Goal: Task Accomplishment & Management: Complete application form

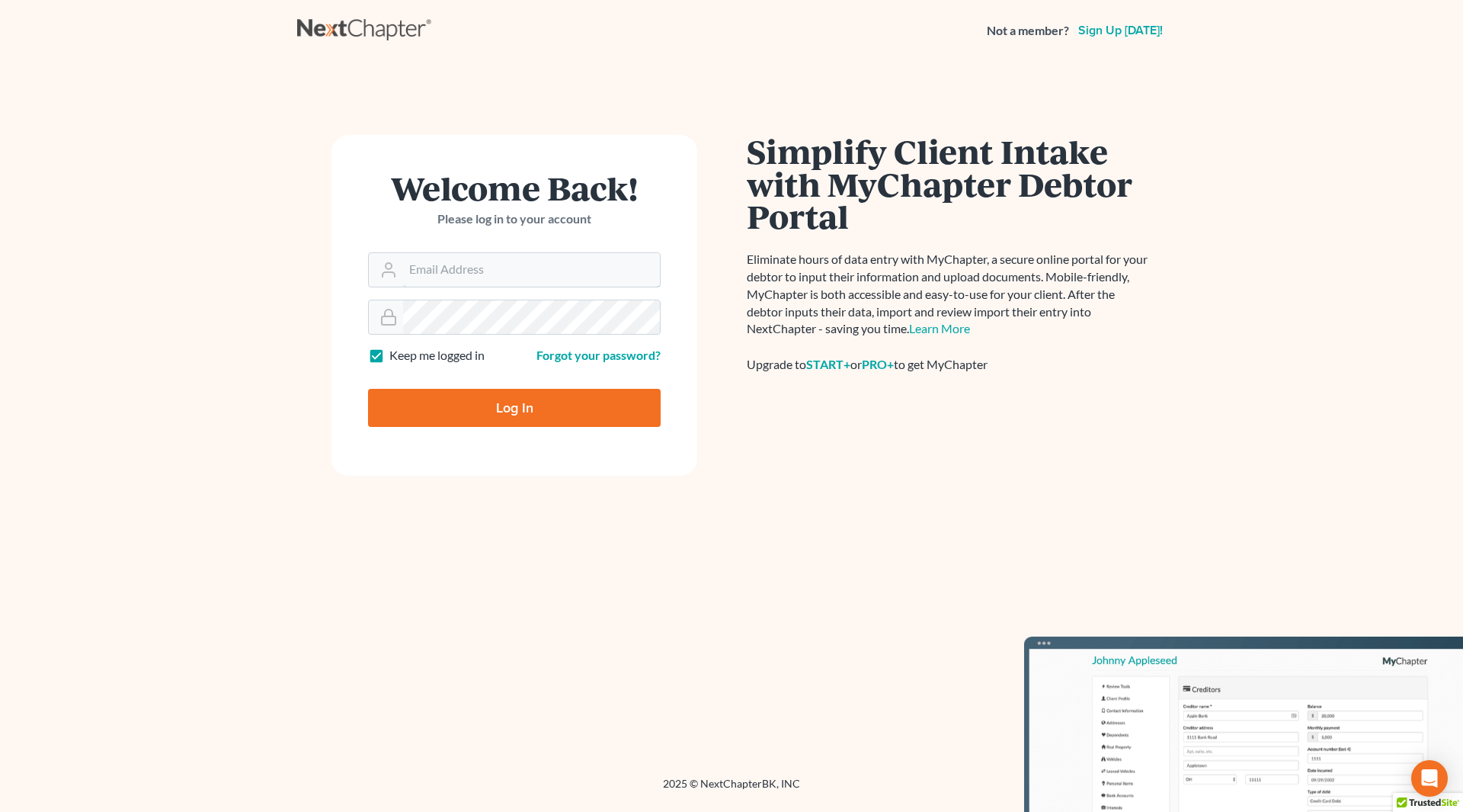
type input "[PERSON_NAME][EMAIL_ADDRESS][DOMAIN_NAME]"
click at [501, 419] on input "Log In" at bounding box center [514, 408] width 292 height 38
type input "Thinking..."
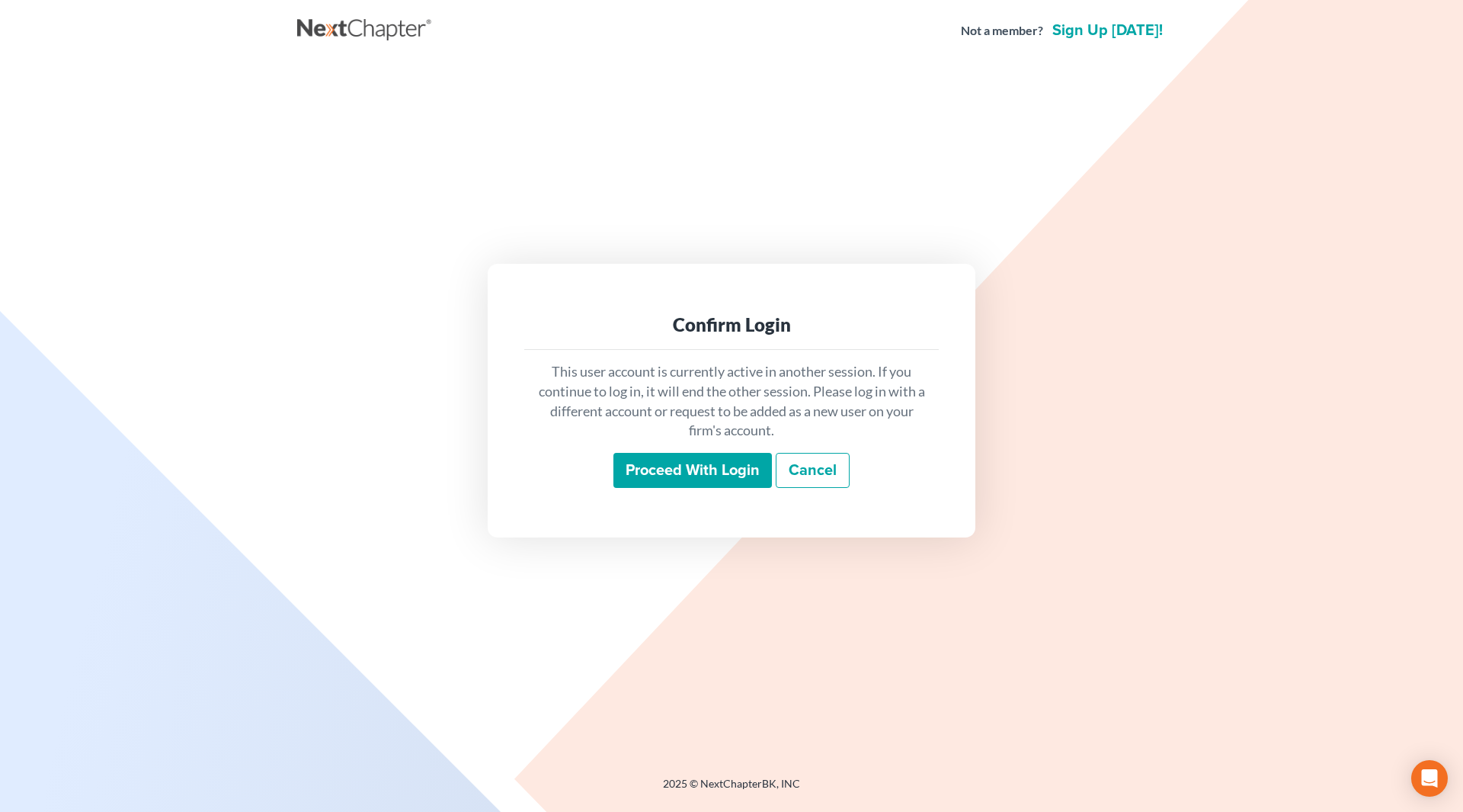
click at [691, 482] on input "Proceed with login" at bounding box center [693, 470] width 159 height 35
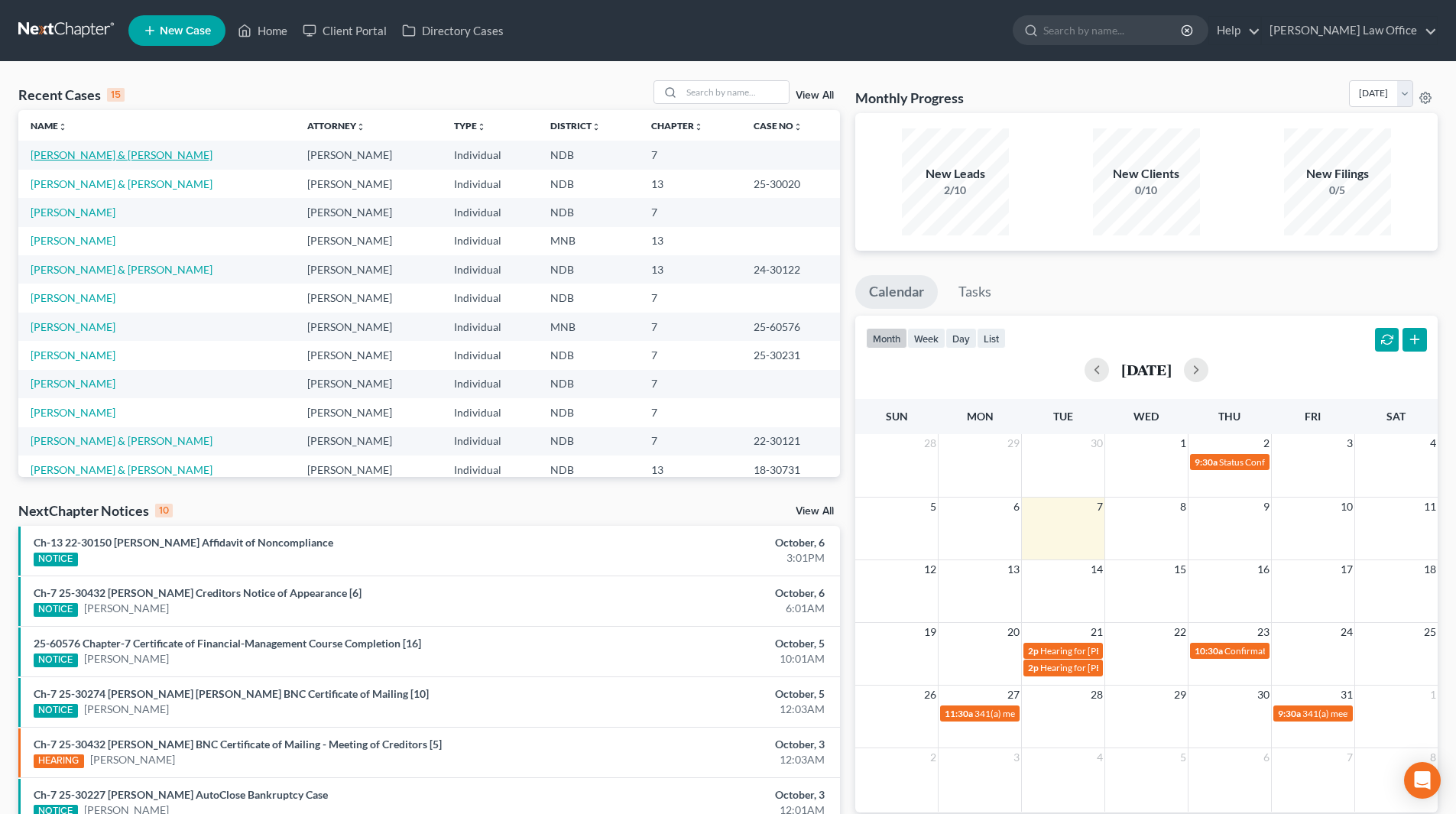
click at [96, 155] on link "[PERSON_NAME] & [PERSON_NAME]" at bounding box center [121, 154] width 182 height 13
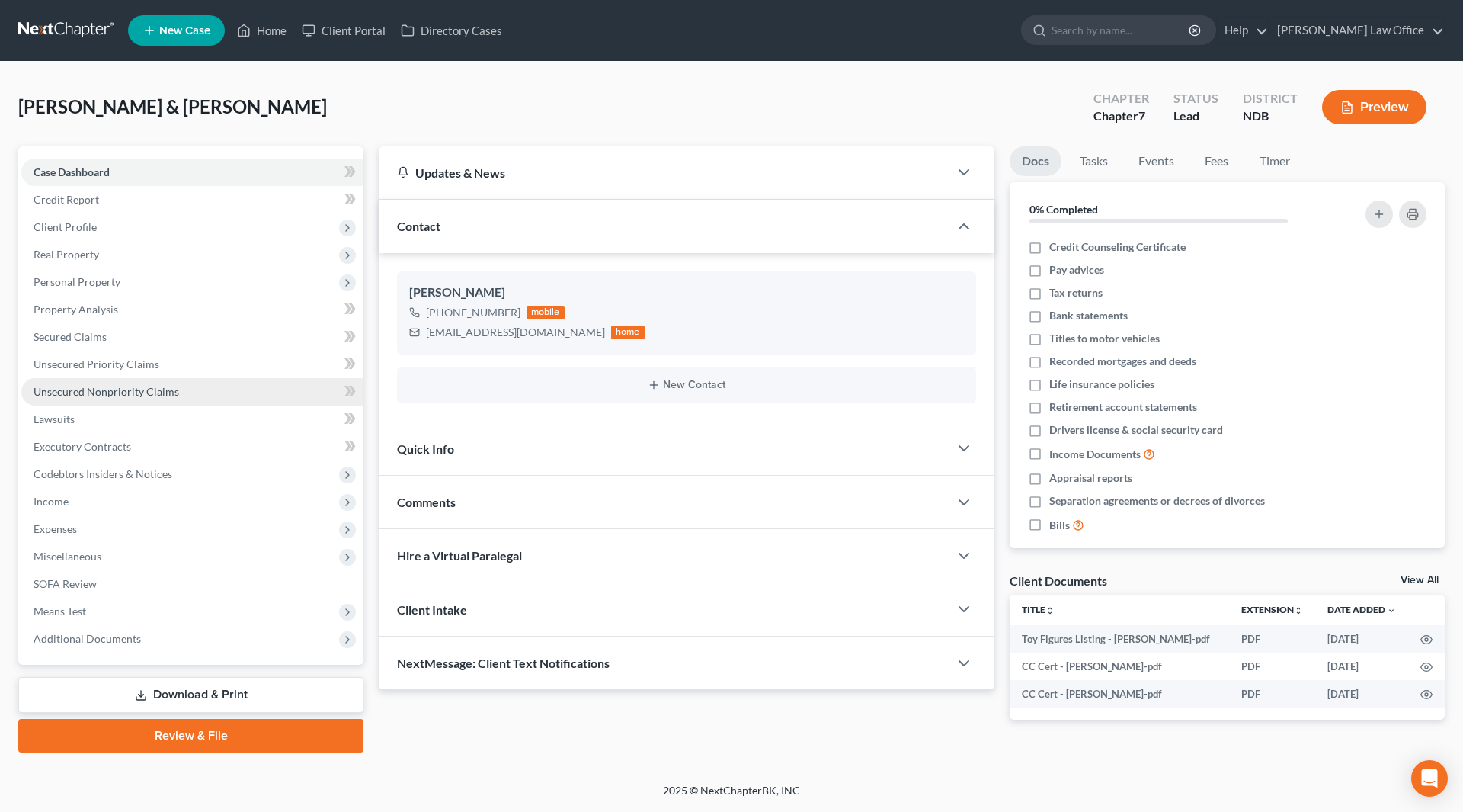
click at [75, 396] on span "Unsecured Nonpriority Claims" at bounding box center [106, 391] width 145 height 13
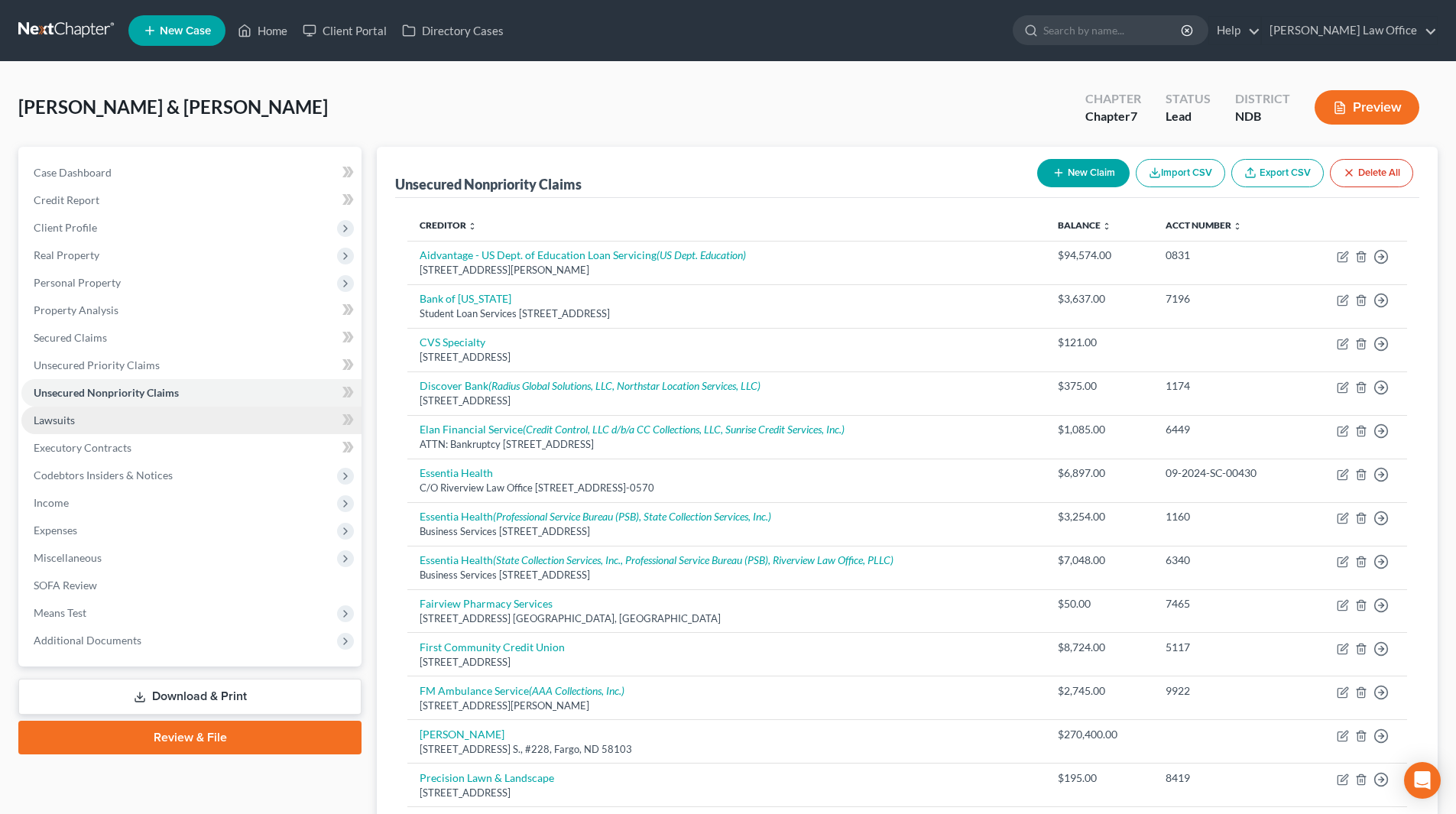
click at [67, 413] on span "Lawsuits" at bounding box center [54, 419] width 41 height 13
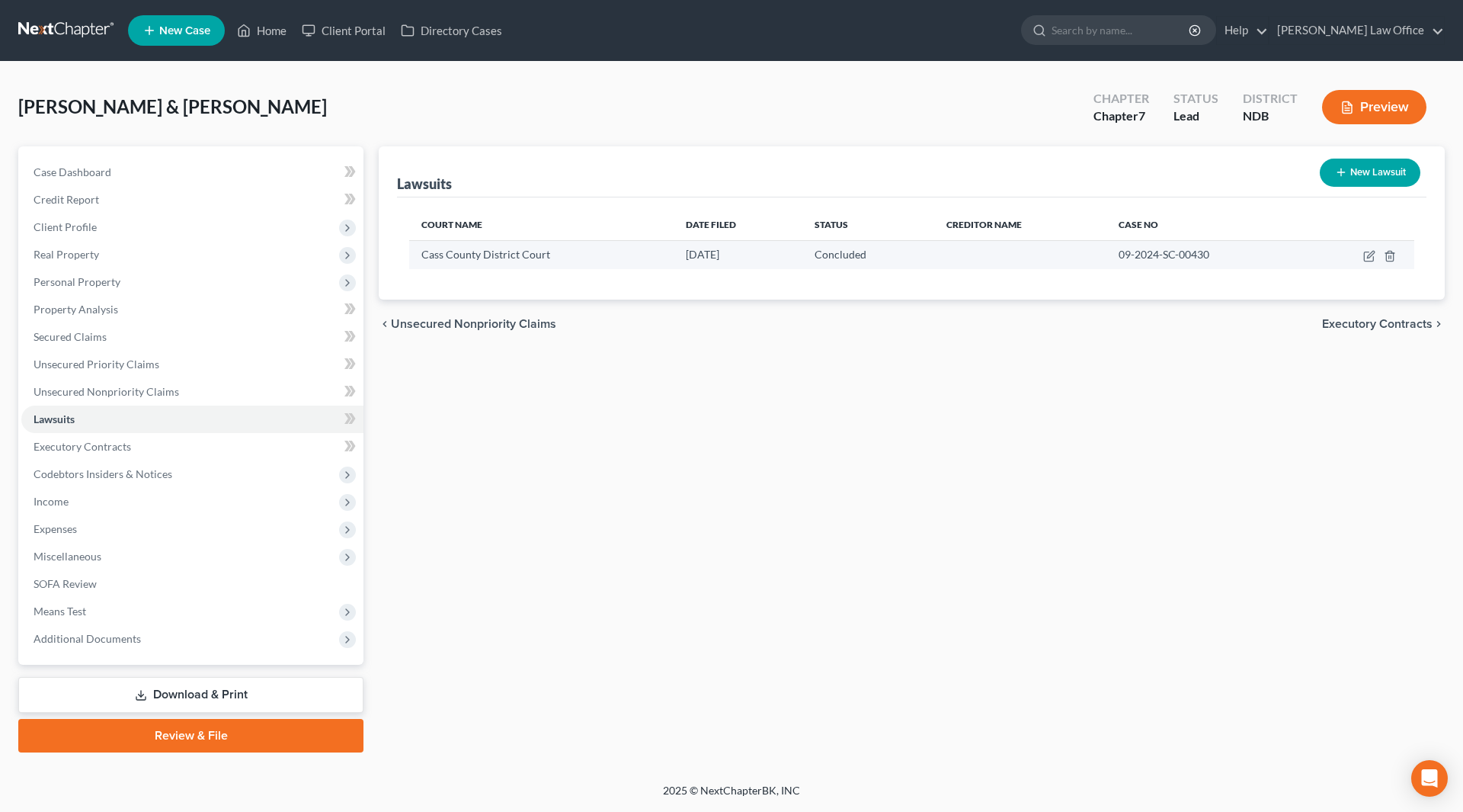
click at [1368, 262] on td at bounding box center [1360, 254] width 109 height 29
click at [1368, 261] on icon "button" at bounding box center [1369, 257] width 9 height 9
select select "29"
select select "2"
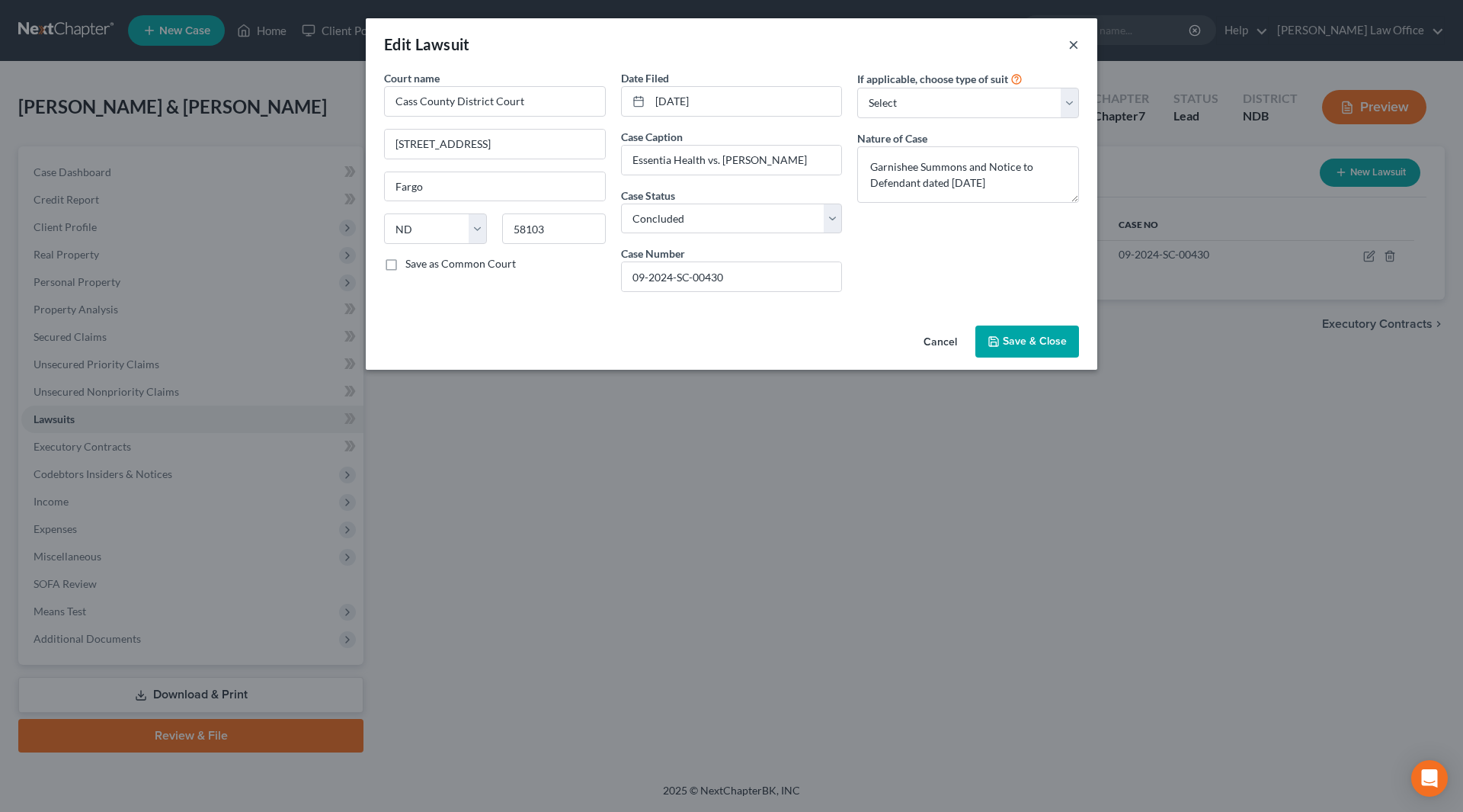
click at [1077, 40] on button "×" at bounding box center [1074, 44] width 11 height 19
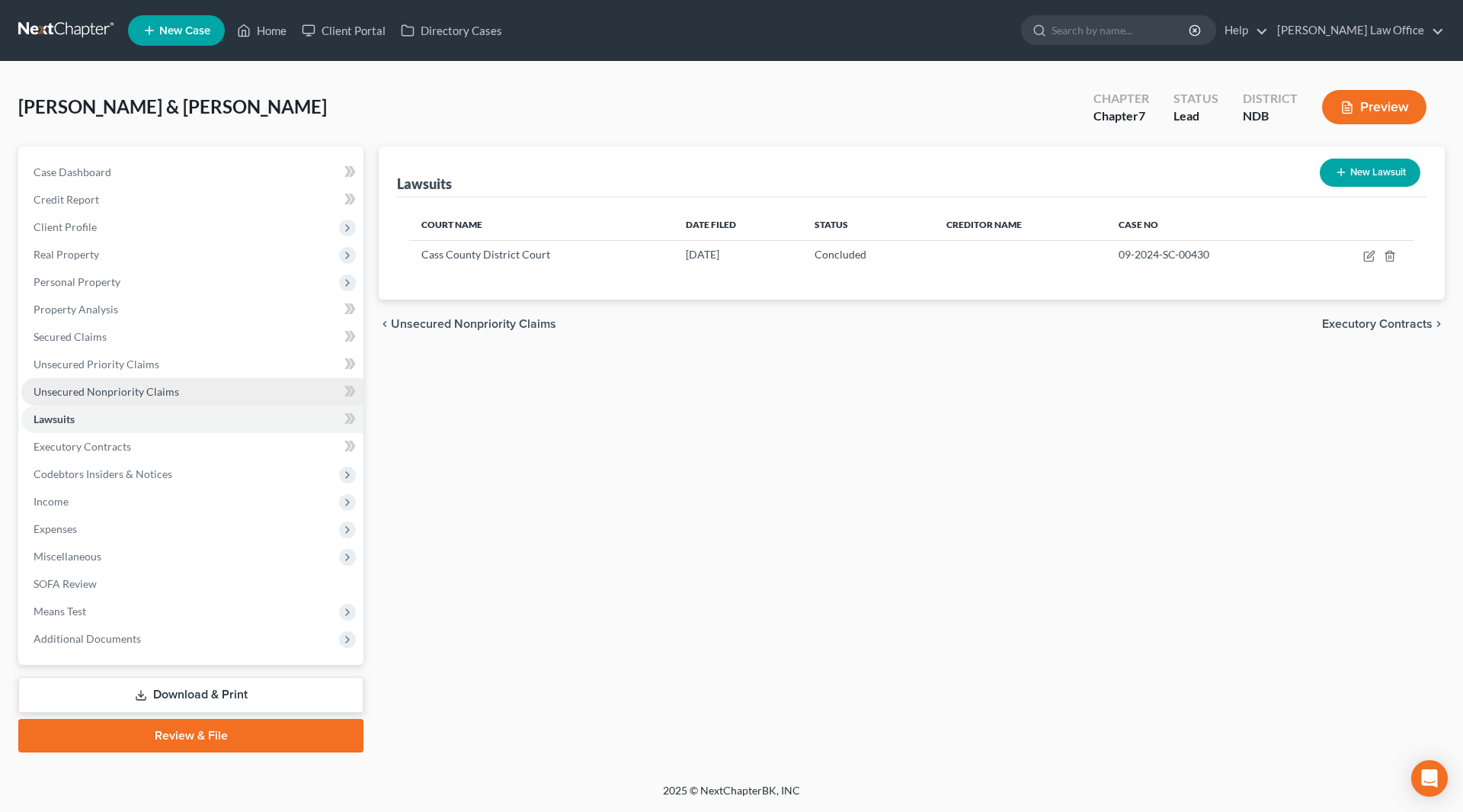
click at [122, 394] on span "Unsecured Nonpriority Claims" at bounding box center [106, 391] width 145 height 13
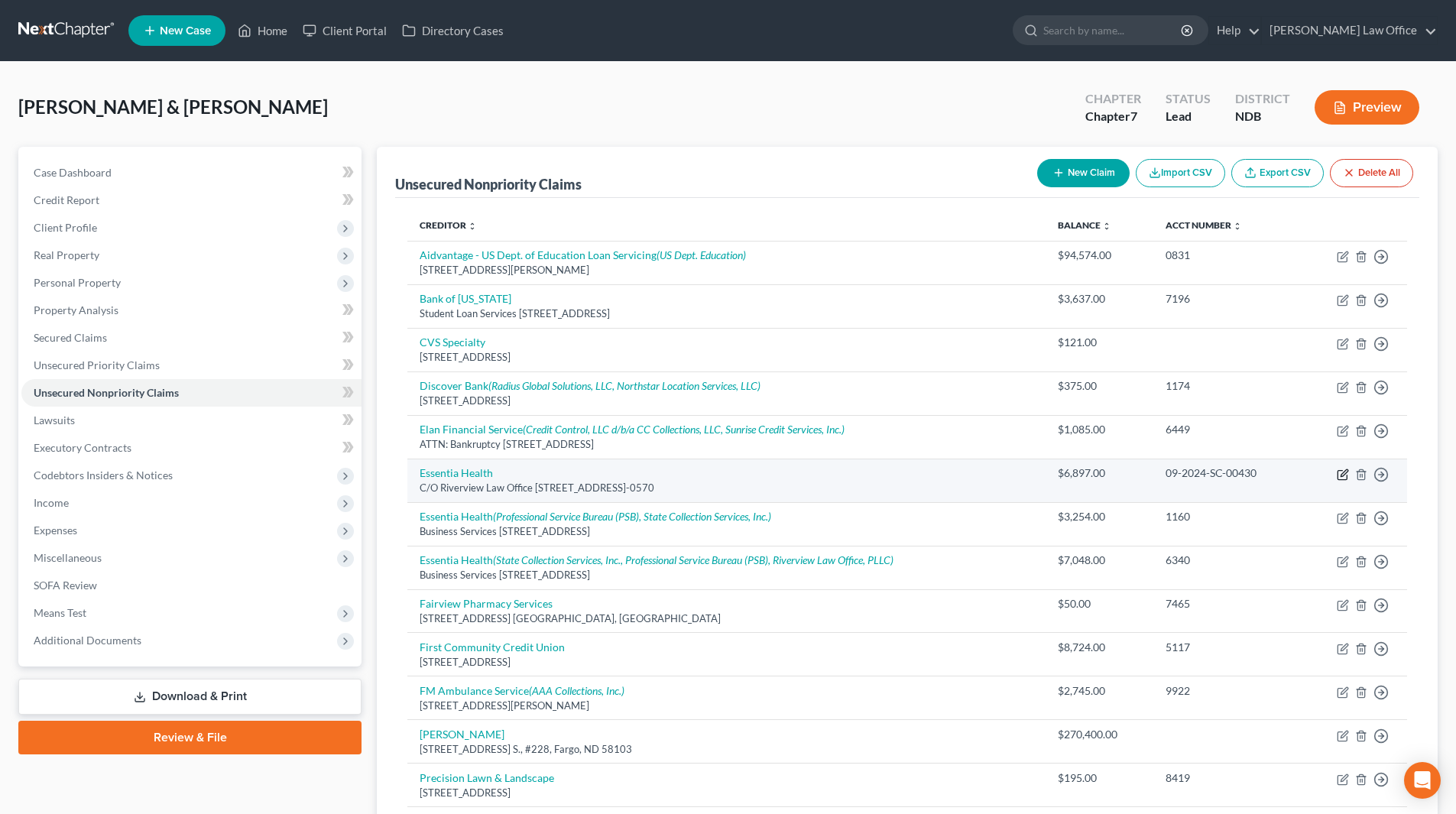
click at [1344, 470] on icon "button" at bounding box center [1343, 475] width 12 height 12
select select "24"
select select "14"
select select "0"
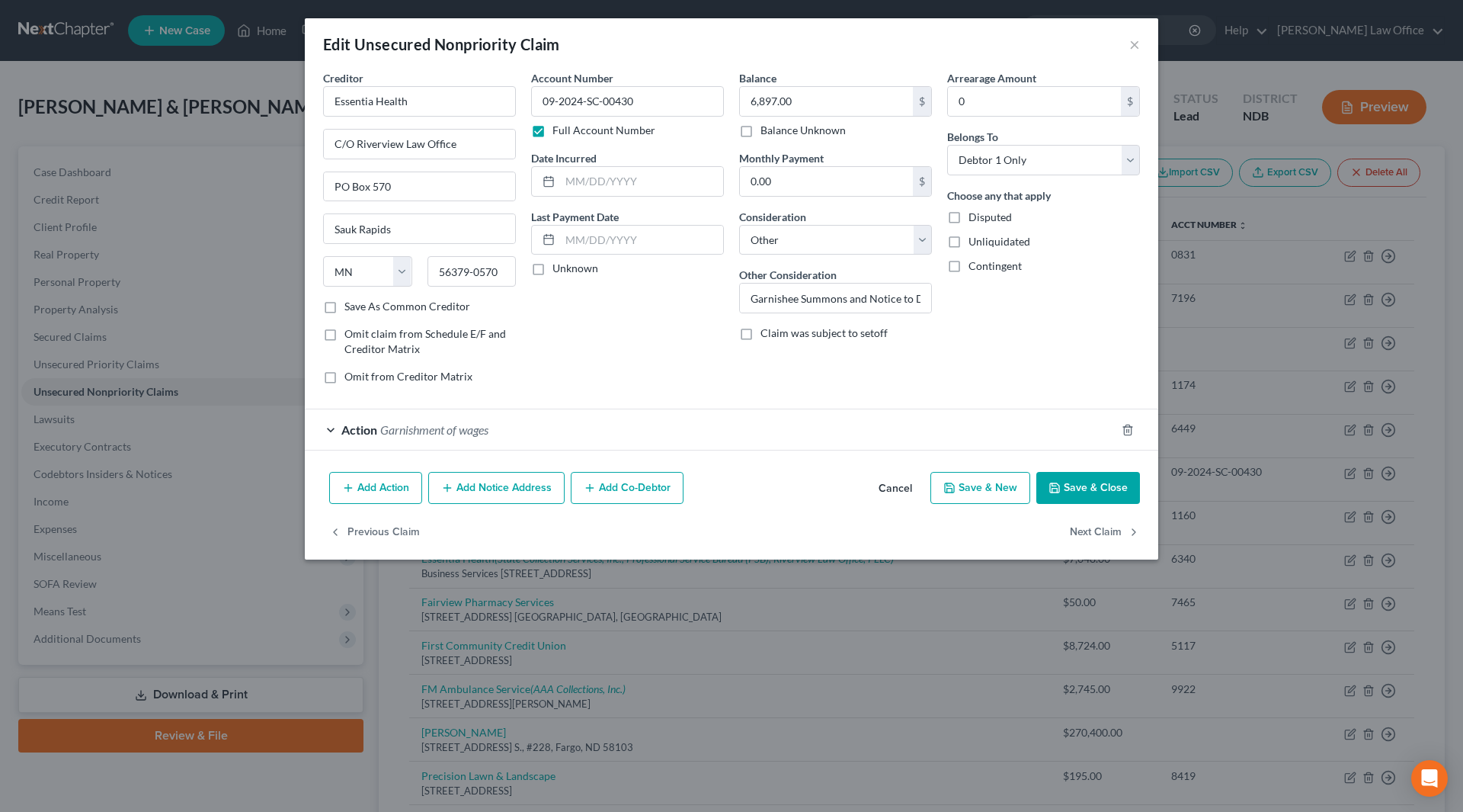
click at [1095, 495] on button "Save & Close" at bounding box center [1088, 488] width 103 height 32
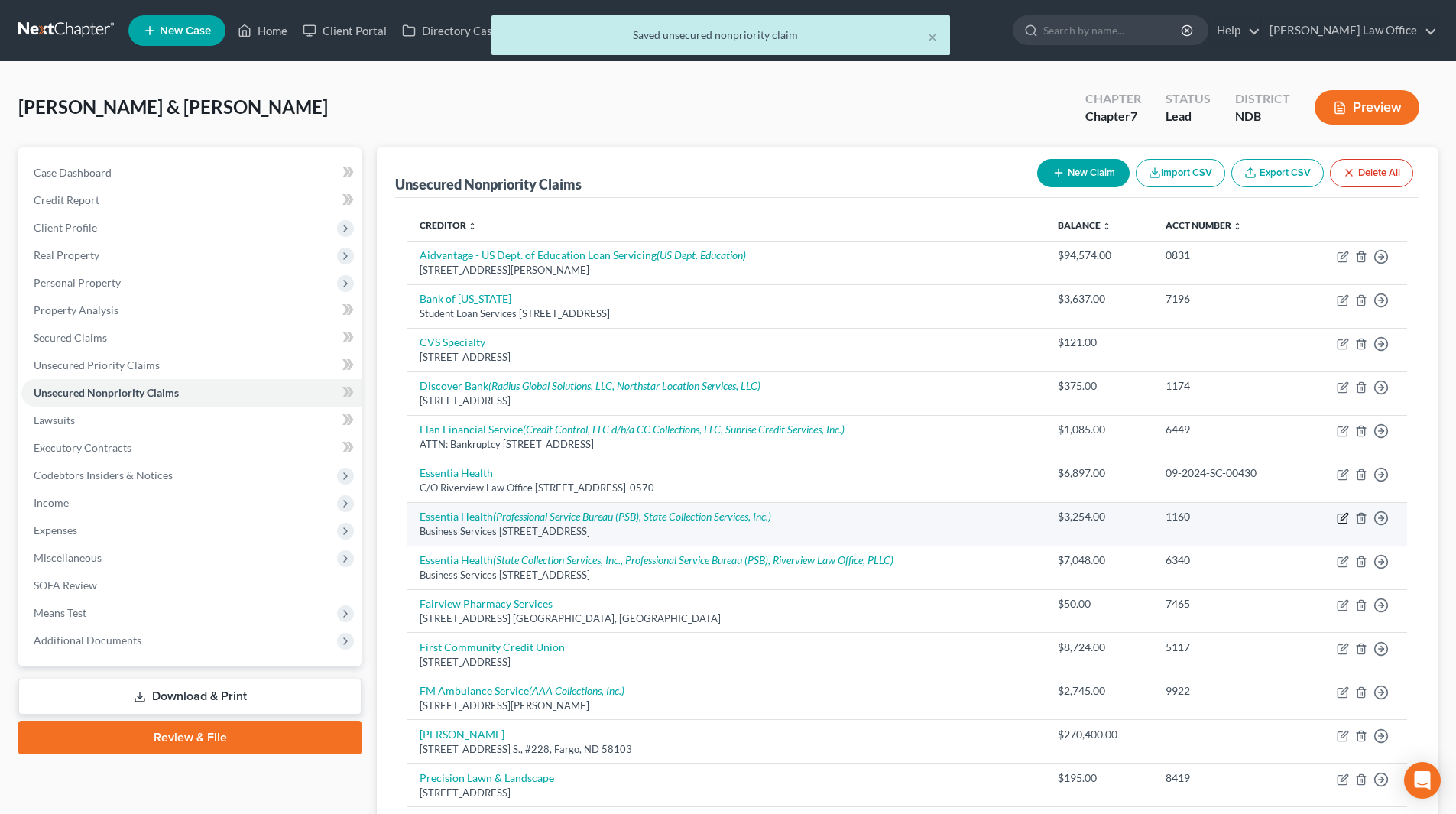
click at [1344, 517] on icon "button" at bounding box center [1343, 518] width 12 height 12
select select "24"
select select "9"
select select "1"
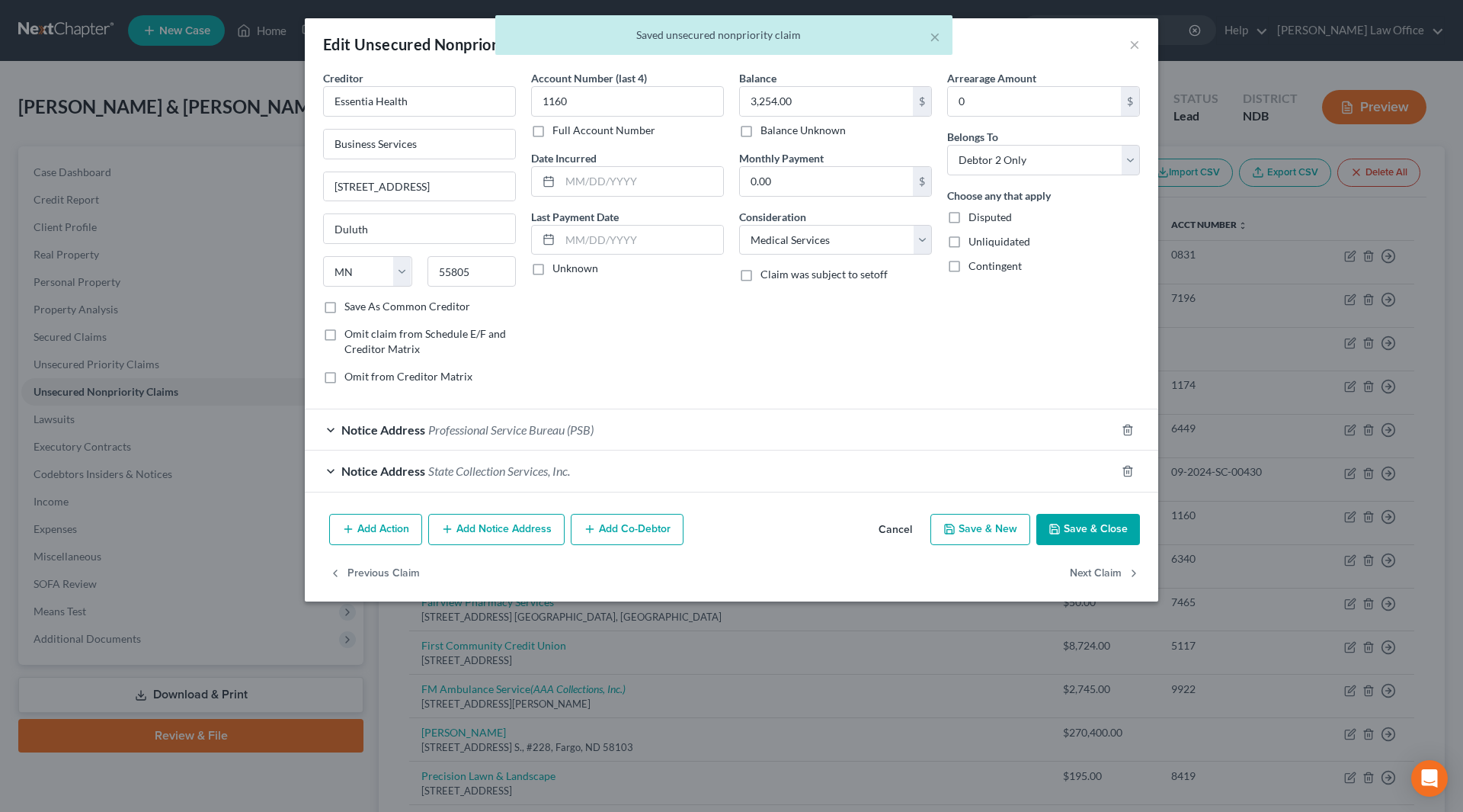
click at [1084, 528] on button "Save & Close" at bounding box center [1088, 529] width 103 height 32
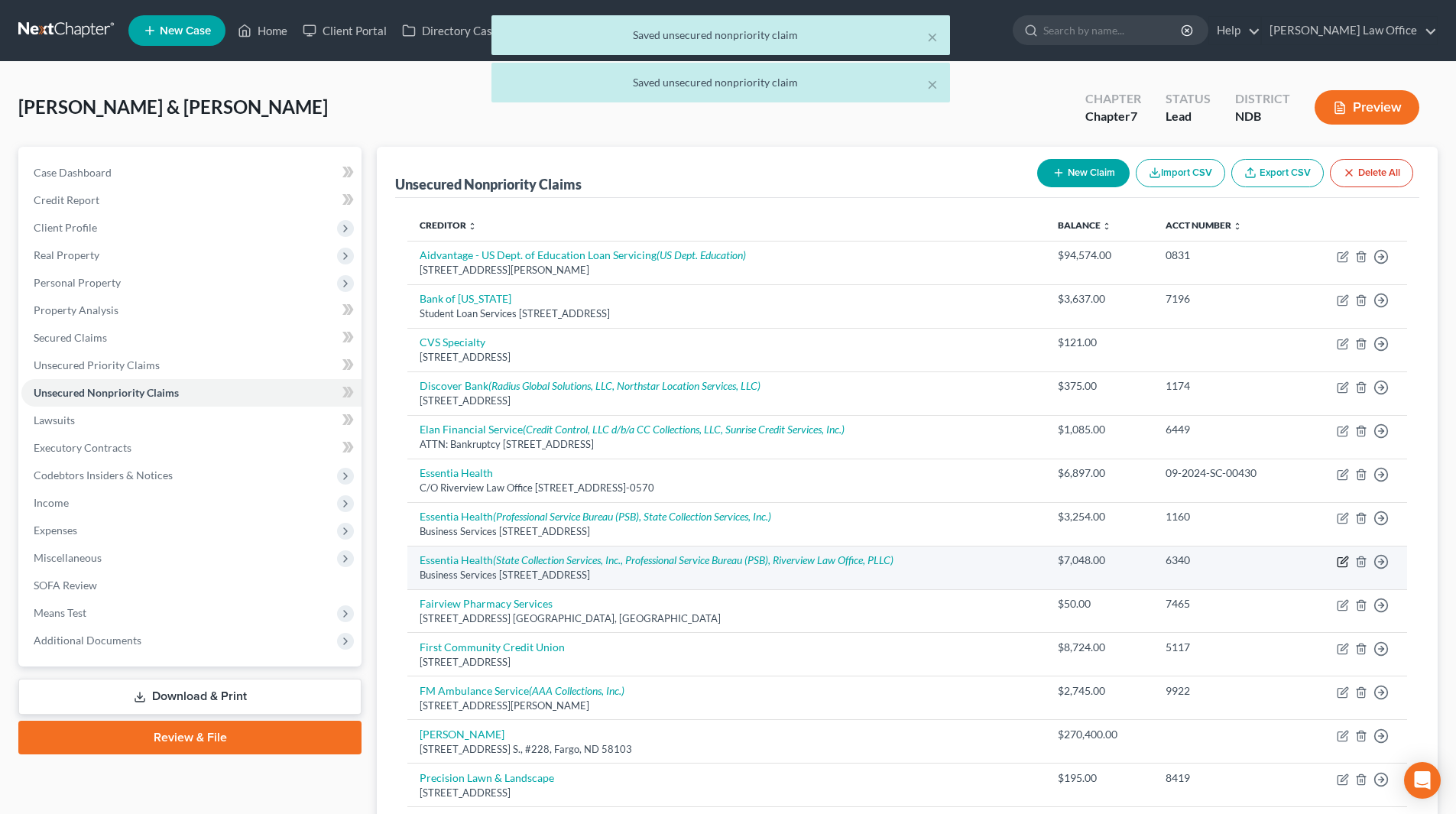
click at [1340, 558] on icon "button" at bounding box center [1343, 561] width 12 height 12
select select "24"
select select "9"
select select "0"
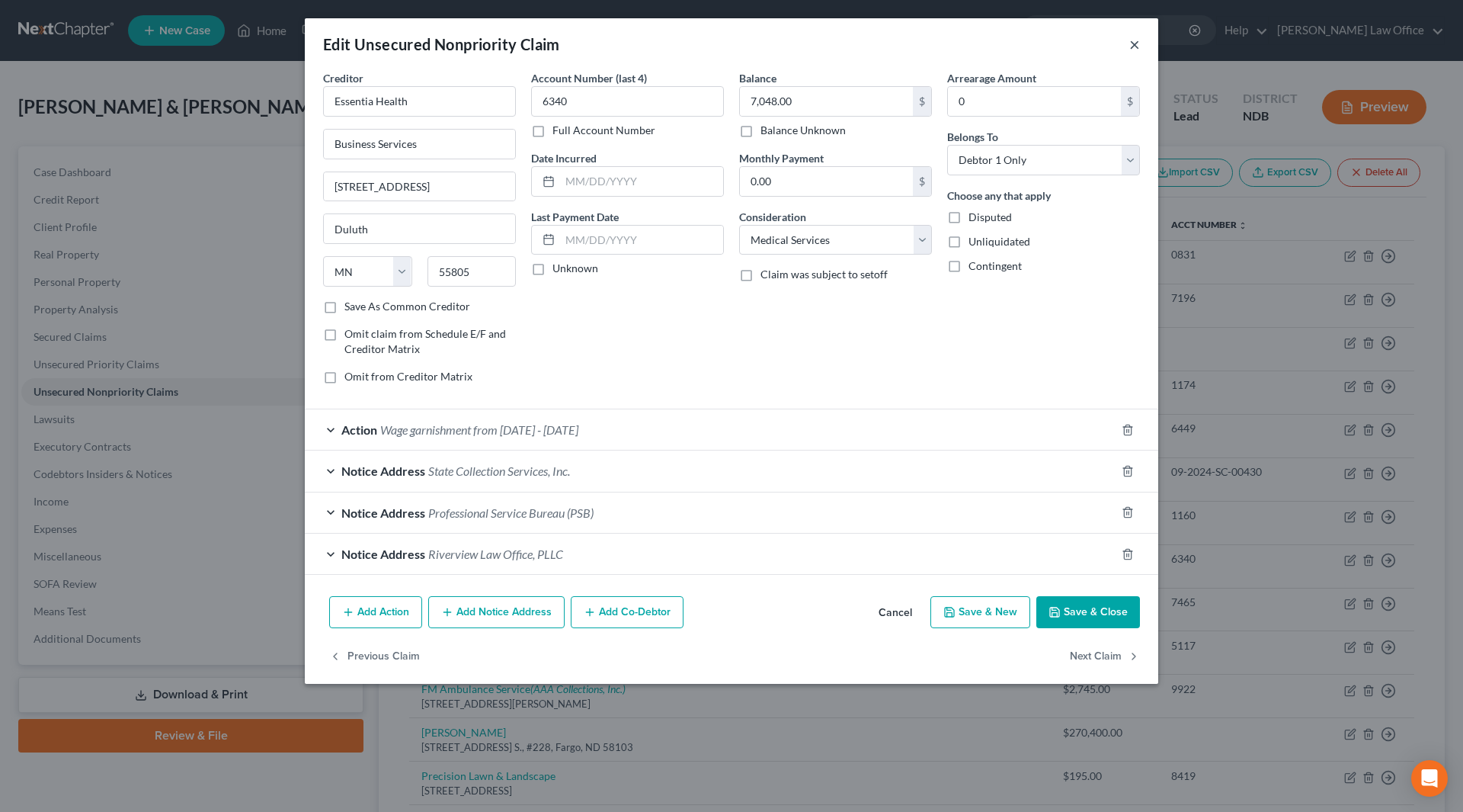
click at [1133, 44] on button "×" at bounding box center [1135, 44] width 11 height 19
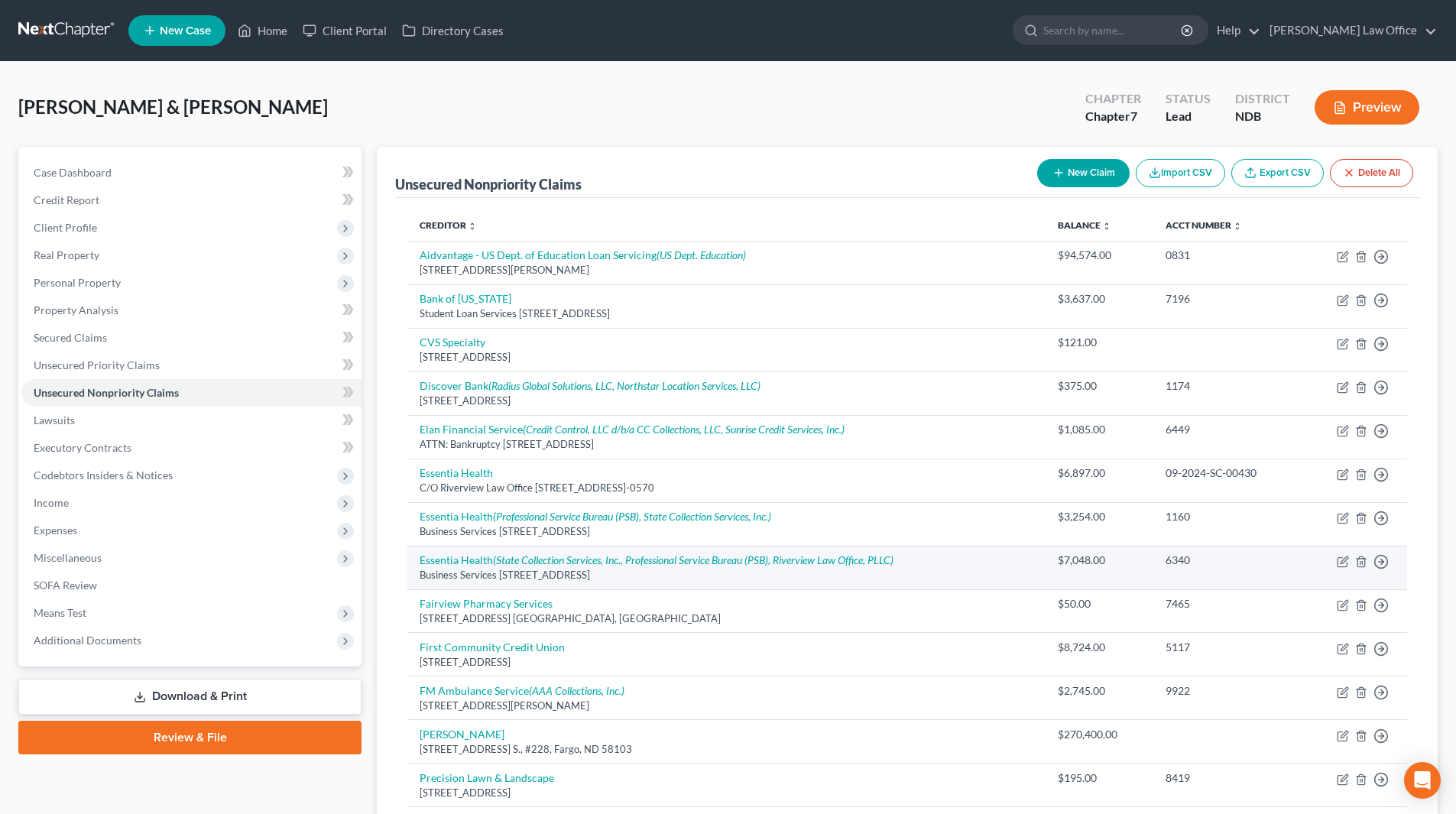
click at [1336, 565] on td "Move to D Move to E Move to G Move to Notice Only" at bounding box center [1354, 568] width 105 height 44
drag, startPoint x: 1341, startPoint y: 564, endPoint x: 1273, endPoint y: 582, distance: 70.3
click at [1306, 582] on td "Move to D Move to E Move to G Move to Notice Only" at bounding box center [1354, 568] width 105 height 44
click at [1337, 557] on icon "button" at bounding box center [1342, 561] width 9 height 9
select select "24"
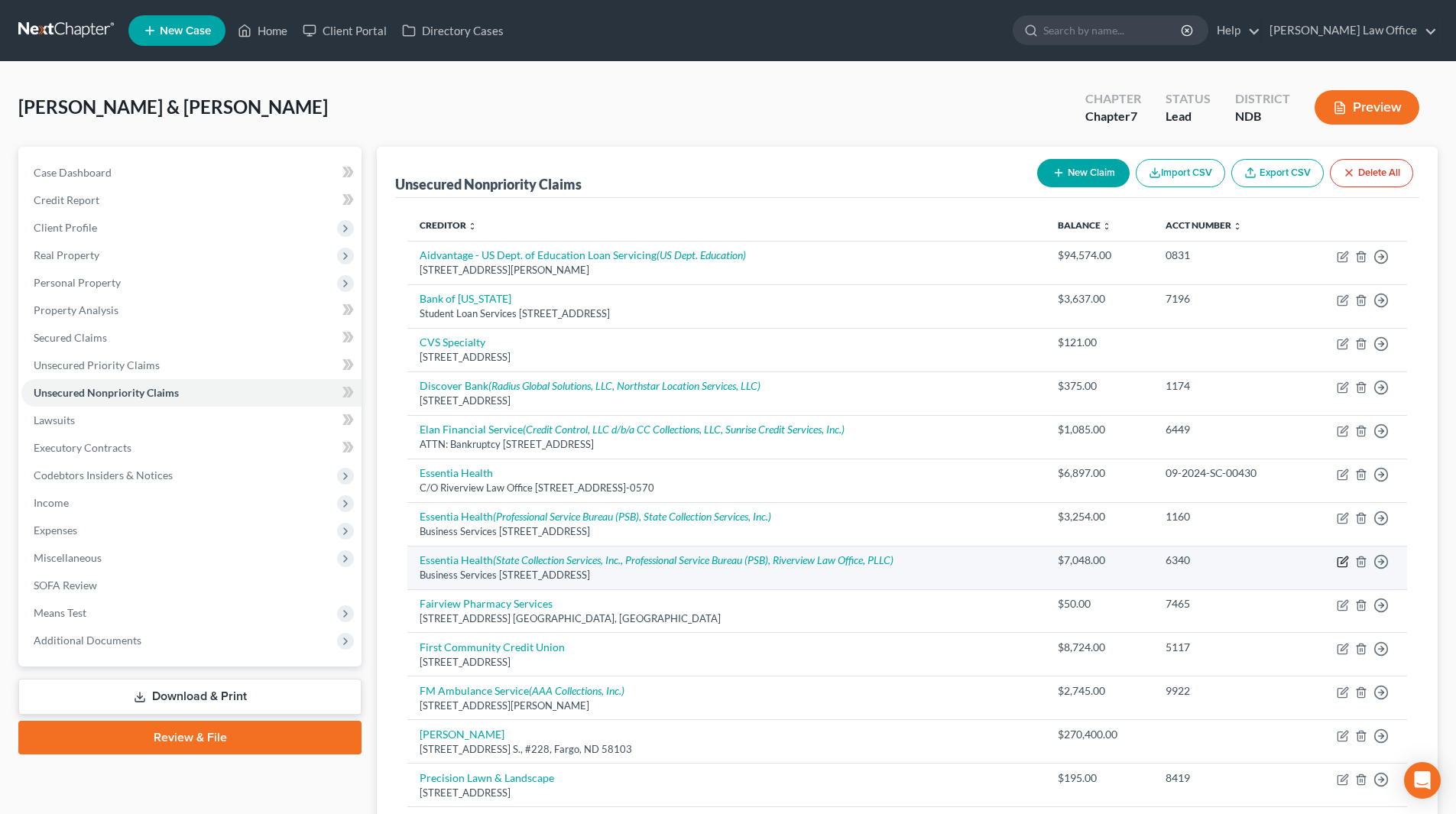
select select "9"
select select "0"
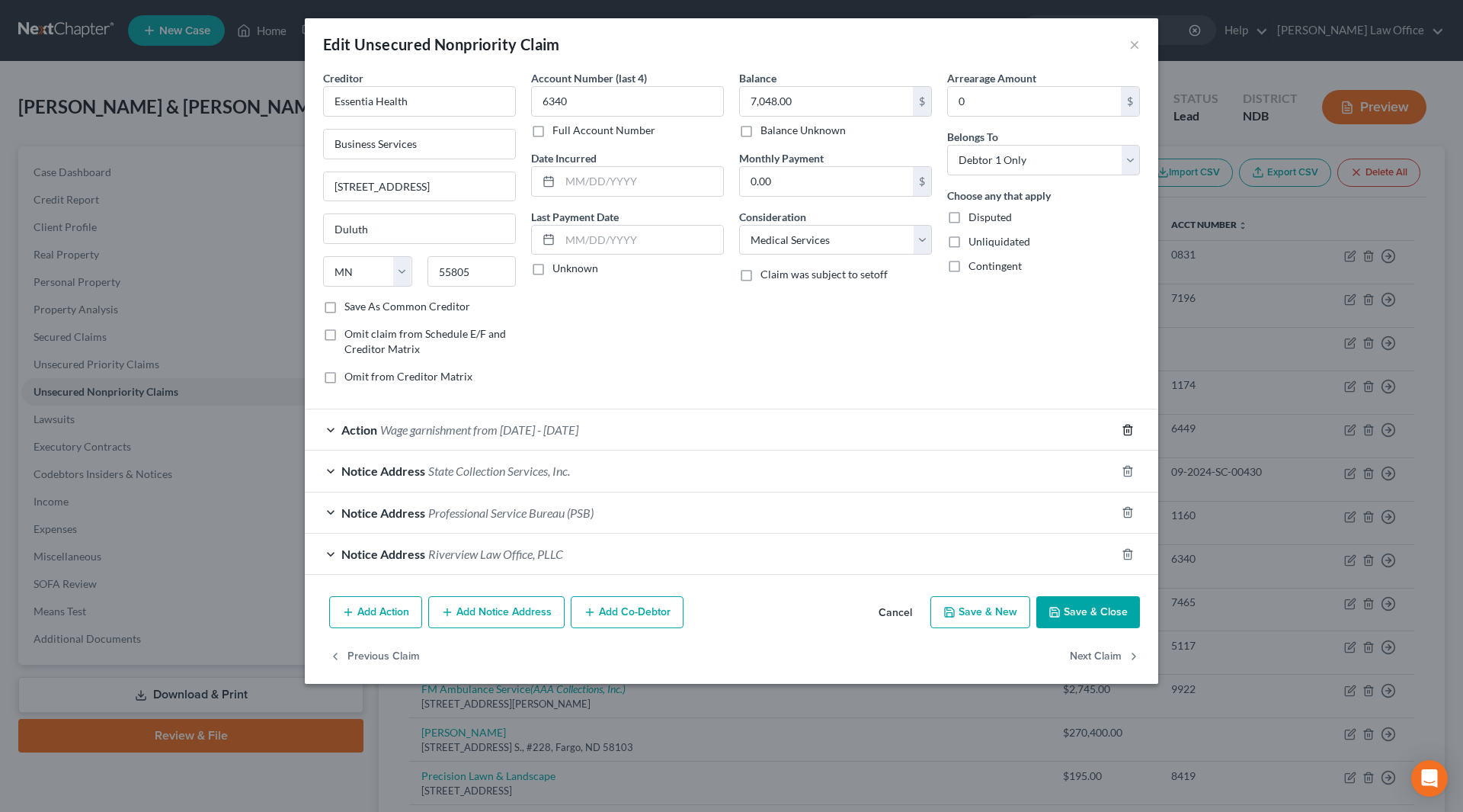
click at [1128, 429] on icon "button" at bounding box center [1128, 430] width 12 height 12
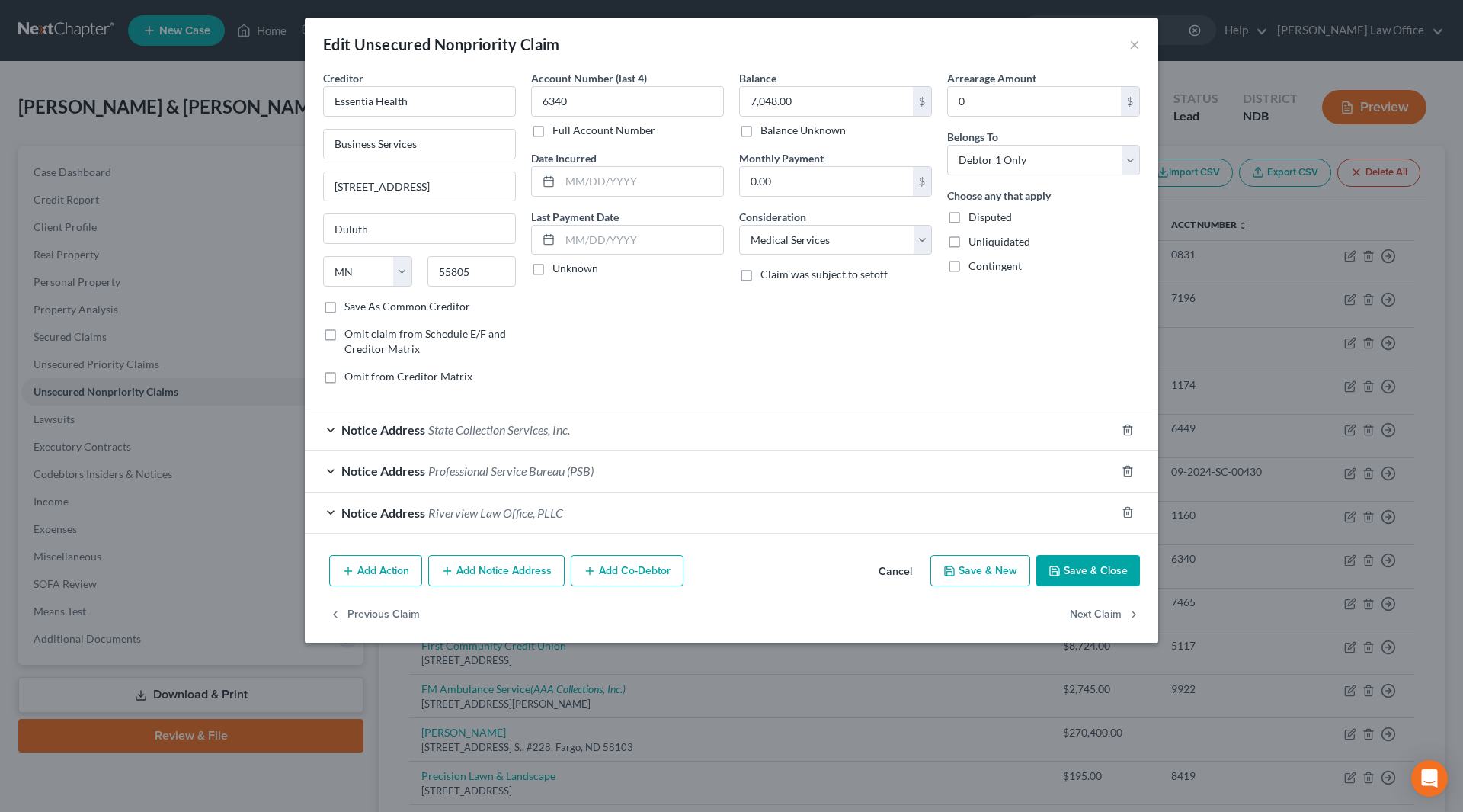
click at [1111, 561] on button "Save & Close" at bounding box center [1088, 570] width 103 height 32
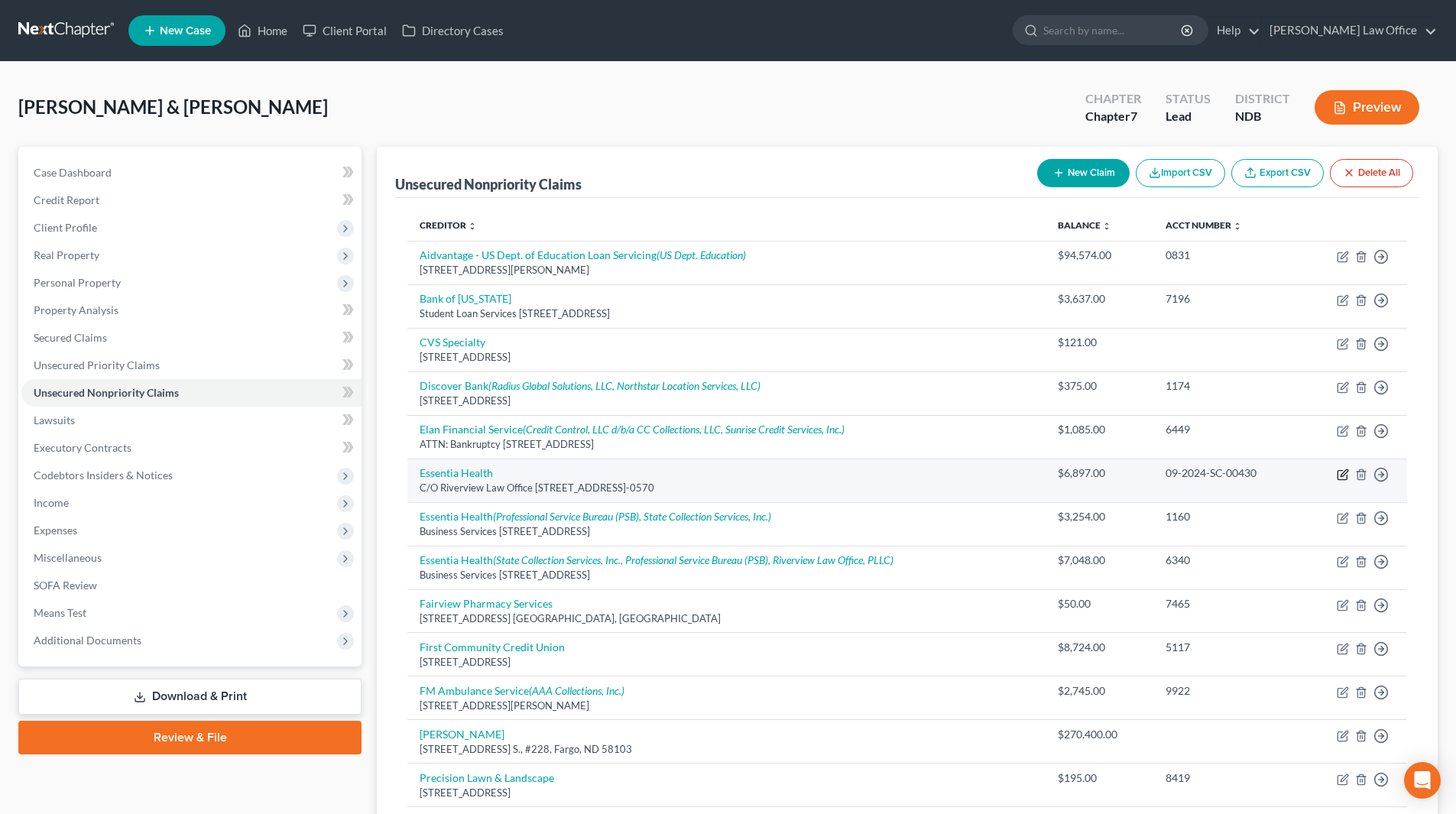
click at [1344, 473] on icon "button" at bounding box center [1343, 475] width 12 height 12
select select "24"
select select "14"
select select "0"
select select "1"
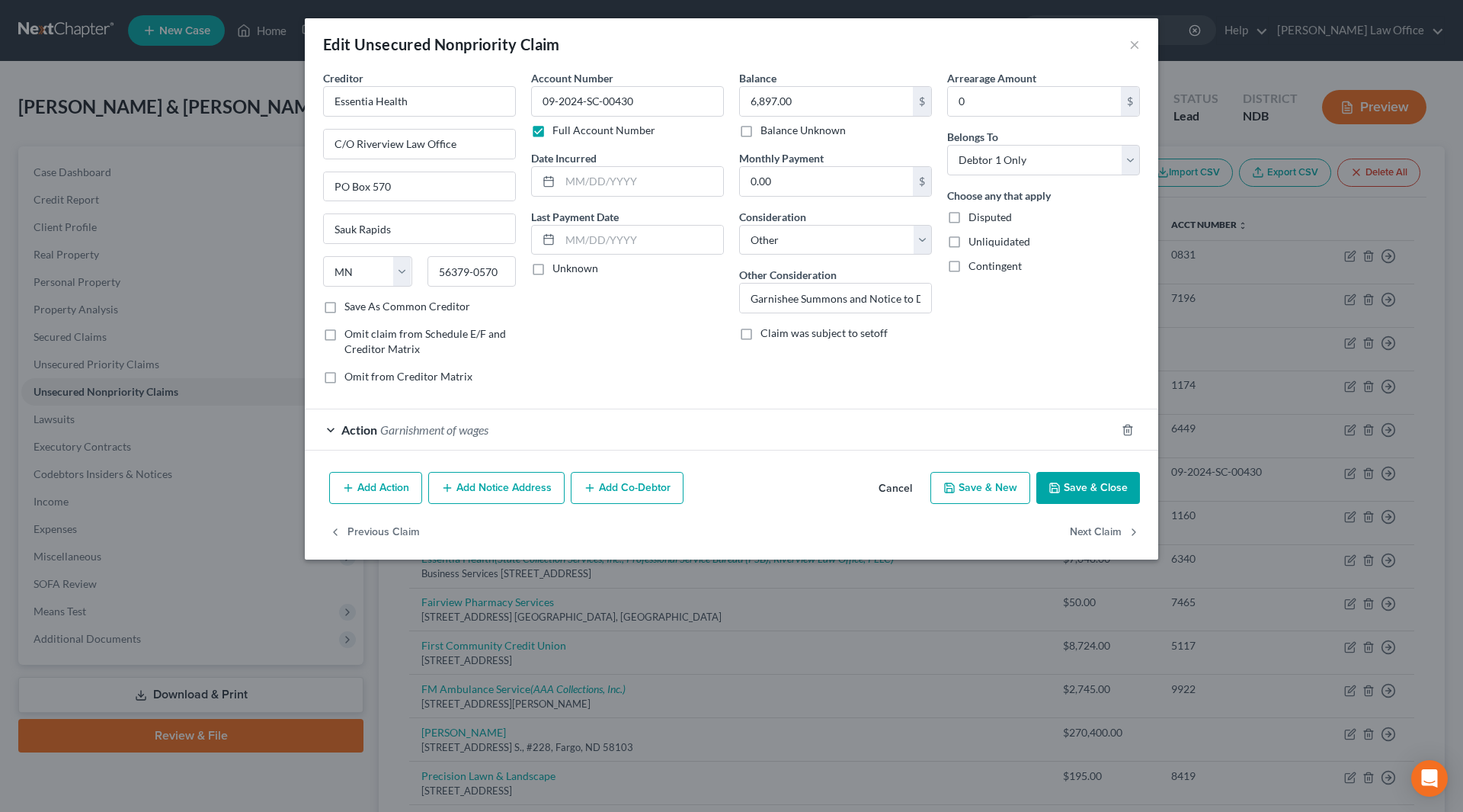
click at [438, 434] on span "Garnishment of wages" at bounding box center [434, 429] width 108 height 15
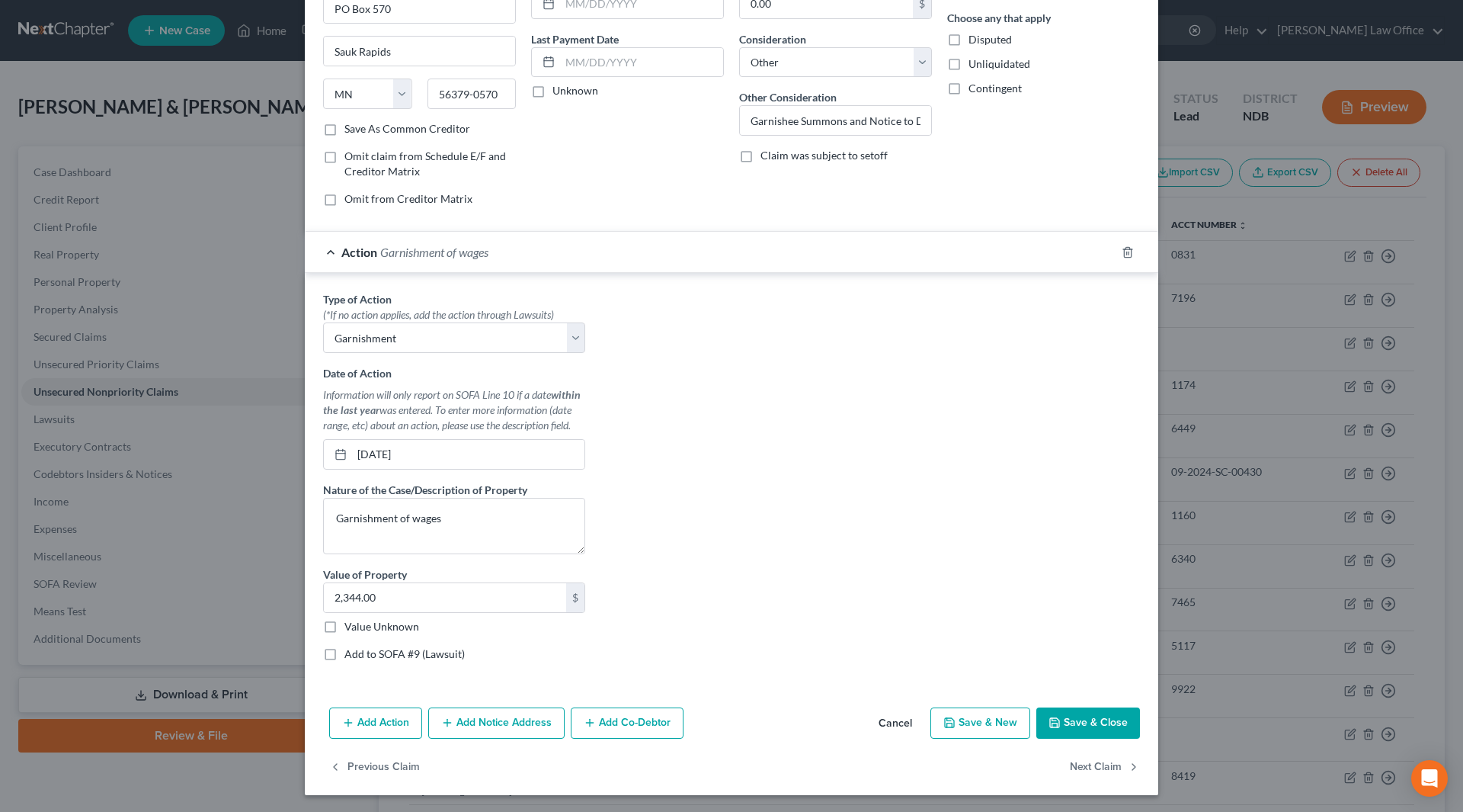
scroll to position [179, 0]
click at [503, 524] on textarea "Garnishment of wages" at bounding box center [453, 524] width 262 height 57
type textarea "Garnishment of wages (4/25/25 - 8/29/25)"
type input "6"
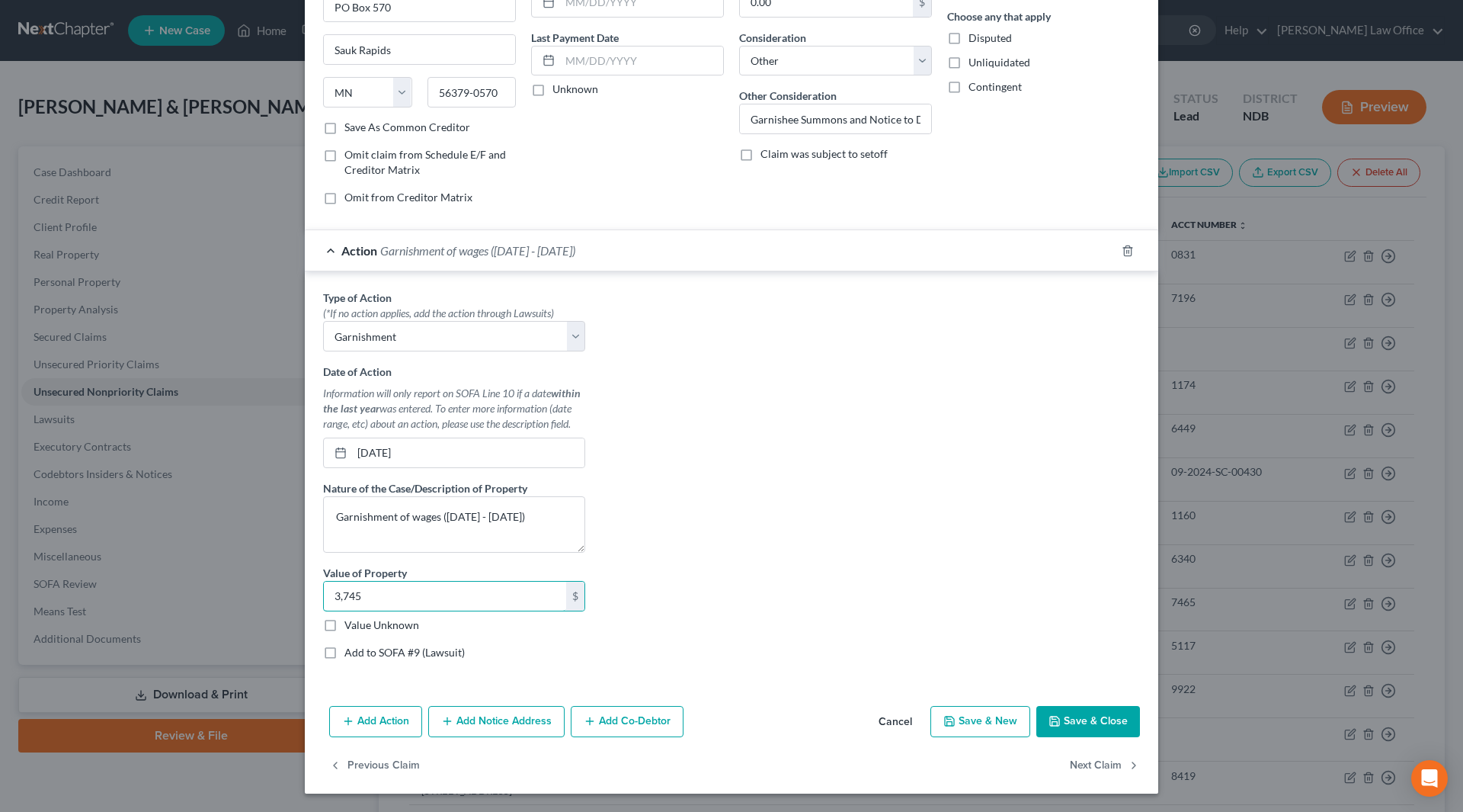
type input "3,745"
click at [1076, 724] on button "Save & Close" at bounding box center [1088, 721] width 103 height 32
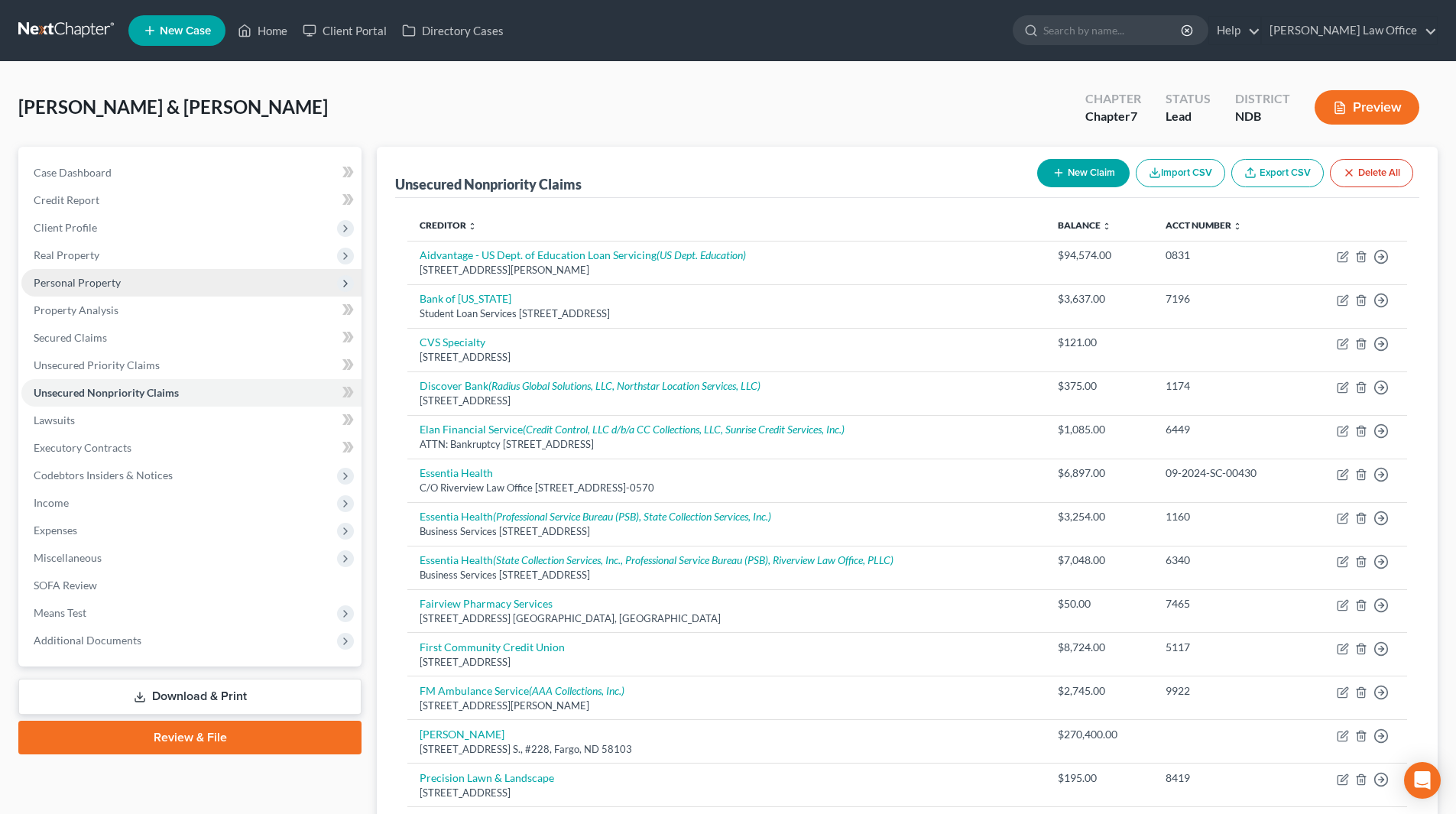
click at [94, 274] on span "Personal Property" at bounding box center [191, 282] width 340 height 27
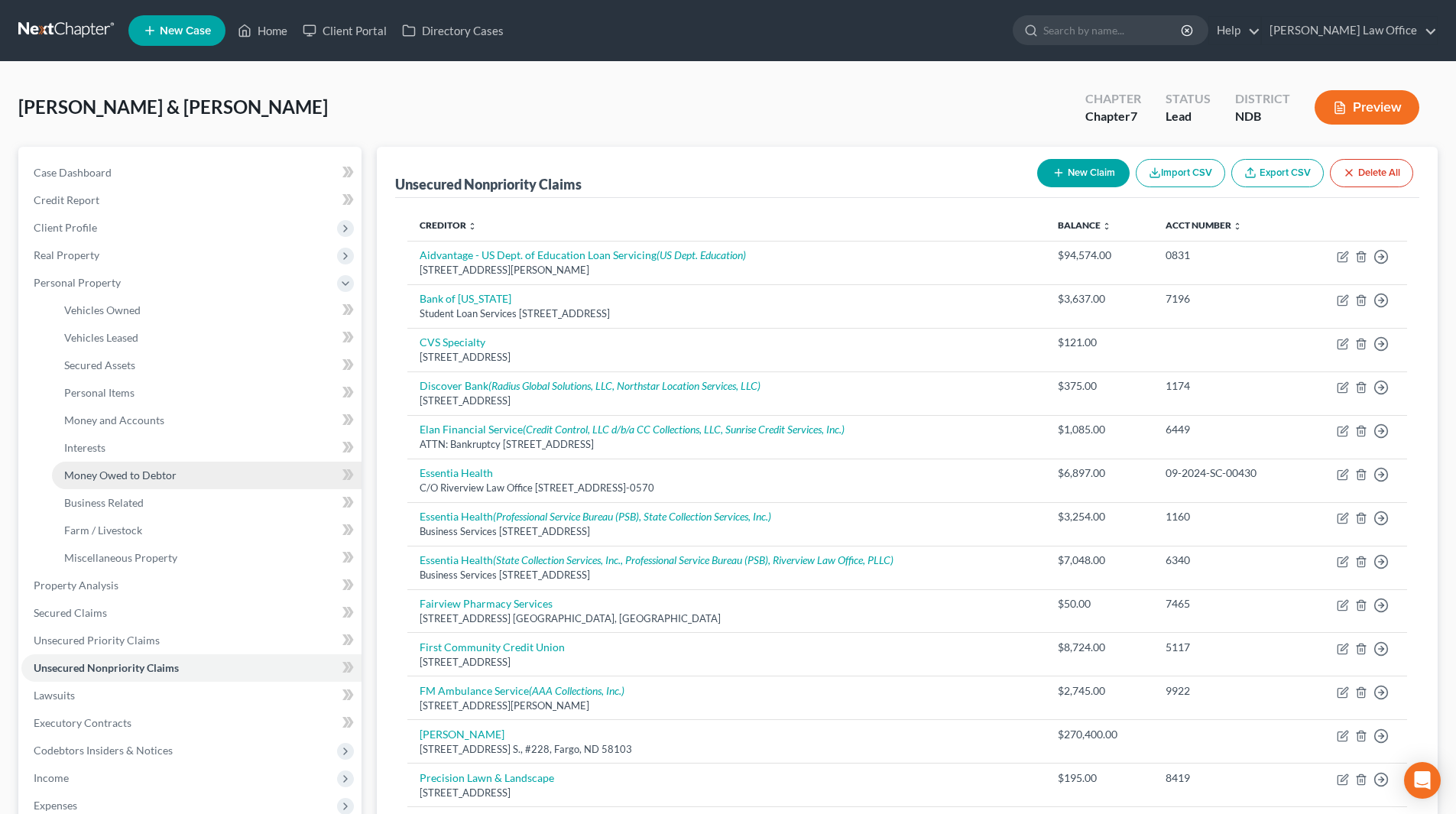
click at [103, 469] on span "Money Owed to Debtor" at bounding box center [120, 475] width 112 height 13
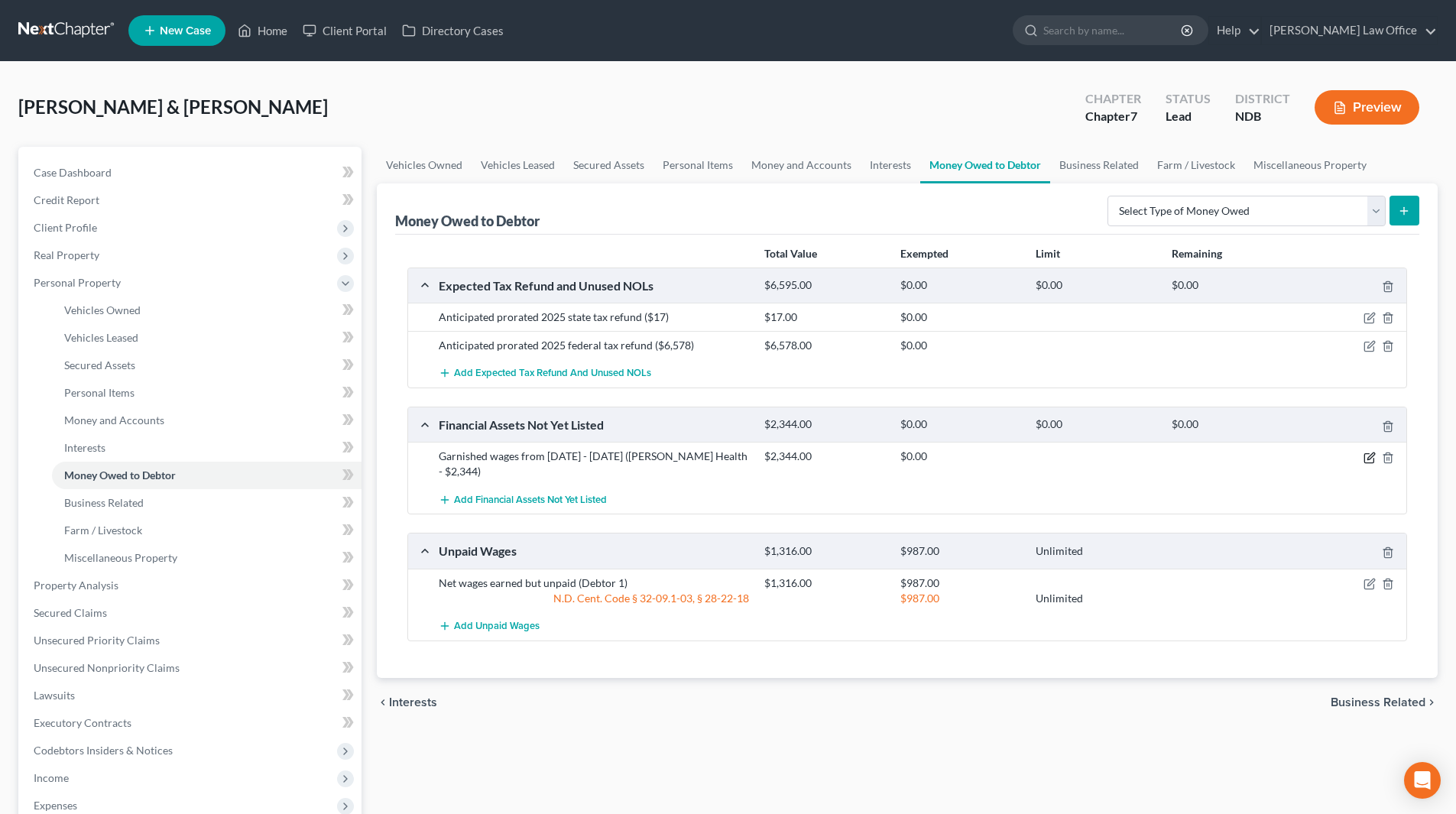
click at [1372, 458] on icon "button" at bounding box center [1369, 458] width 12 height 12
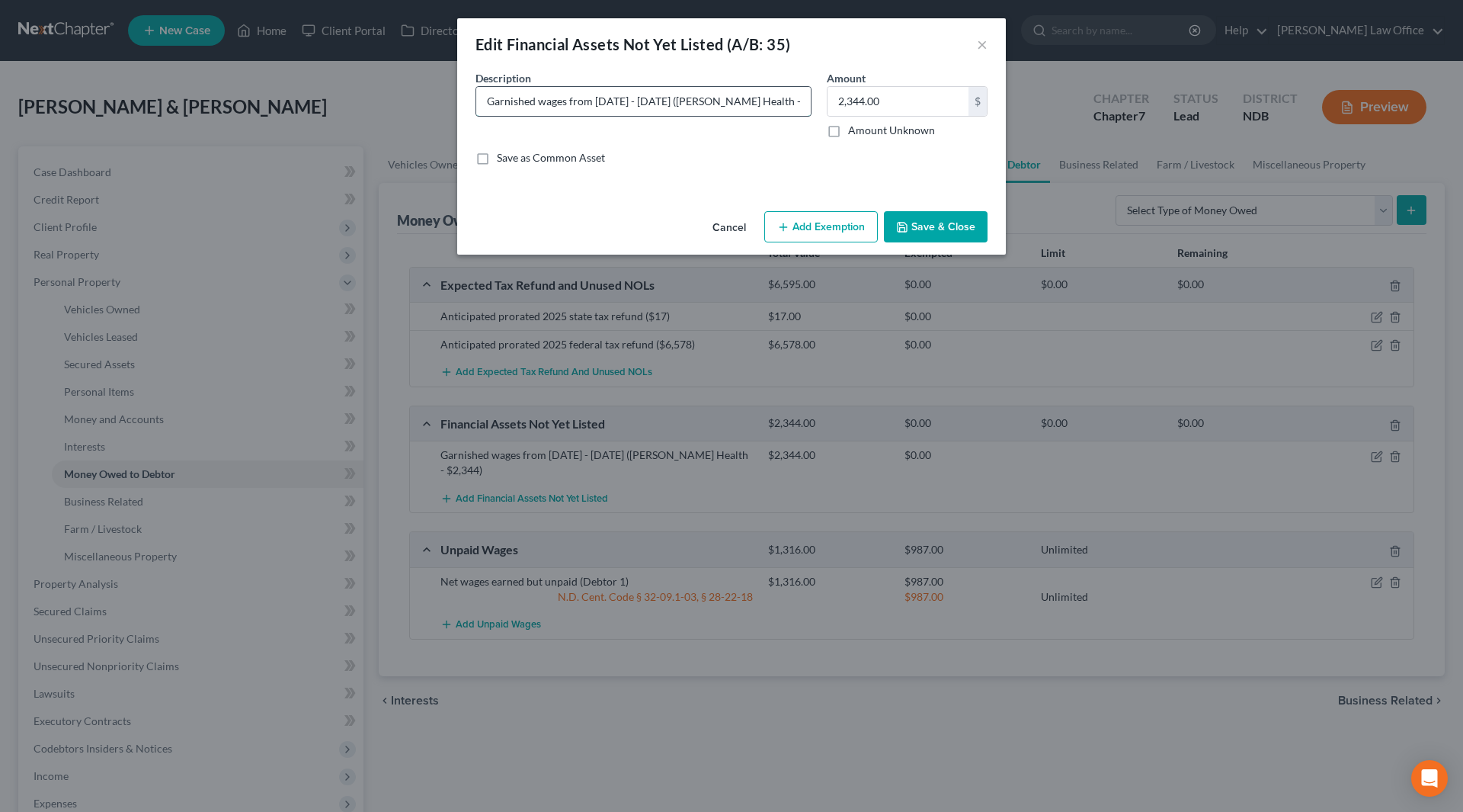
click at [593, 100] on input "Garnished wages from April 25, 2025 - July 18, 2025 (Sanford Health - $2,344)" at bounding box center [643, 101] width 334 height 29
click at [599, 101] on input "Garnished wages from July 8, 2025 - 8, 2025 (Sanford Health - $2,344)" at bounding box center [643, 101] width 334 height 29
type input "Garnished wages from August 15, 2025 - November 13, 2025 (Sanford Health - $XXX…"
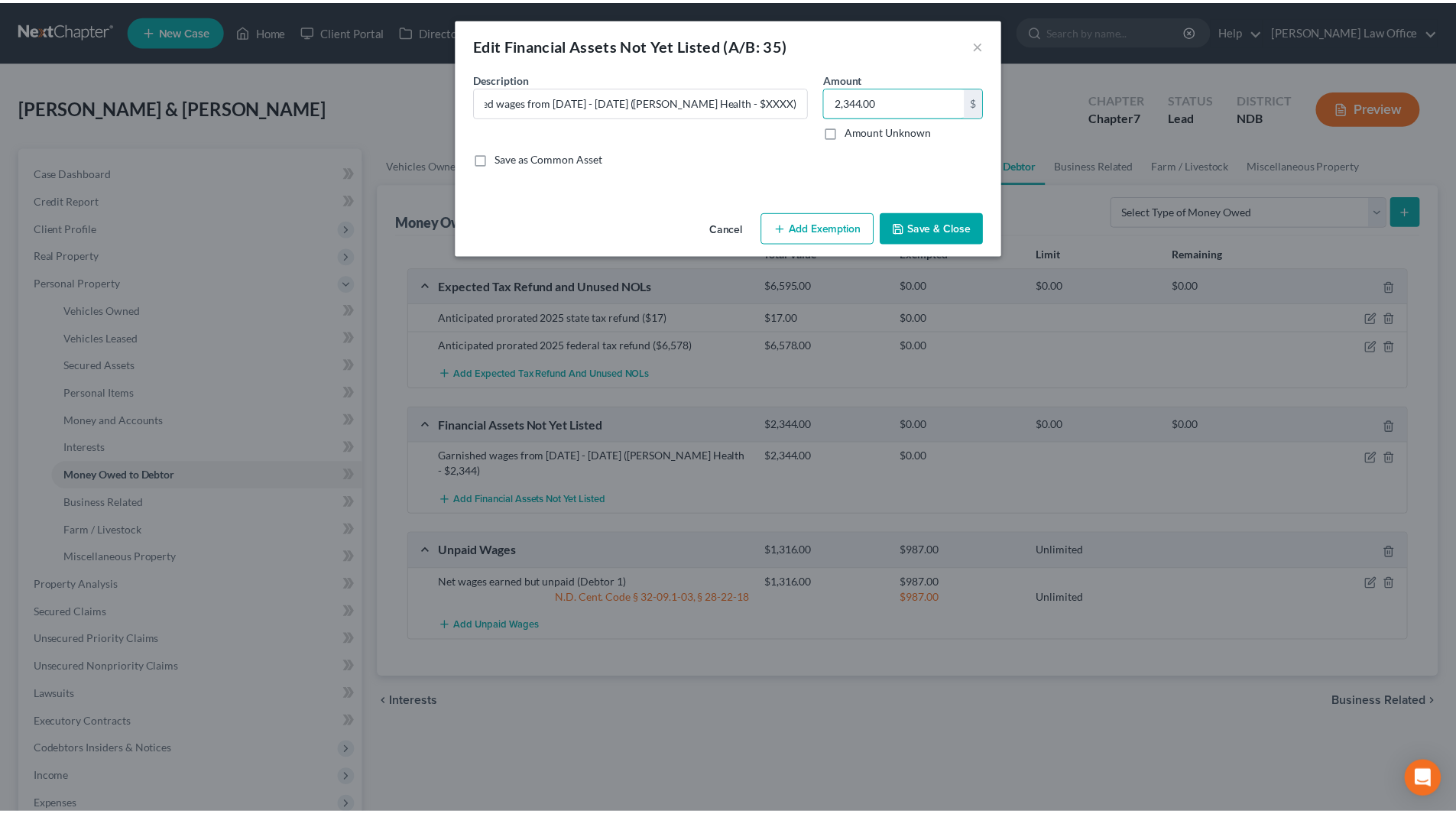
scroll to position [0, 0]
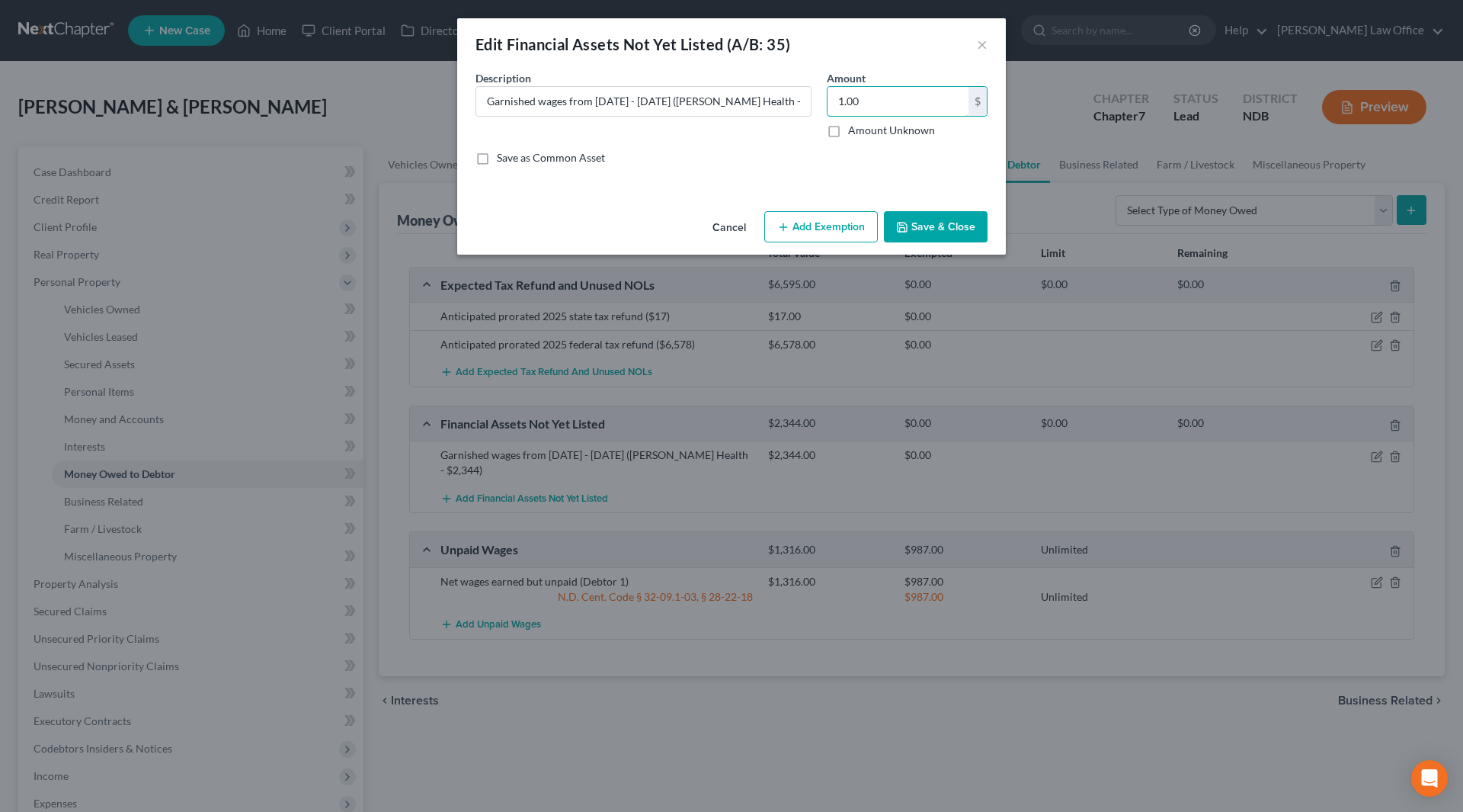
type input "1.00"
click at [938, 222] on button "Save & Close" at bounding box center [936, 226] width 103 height 32
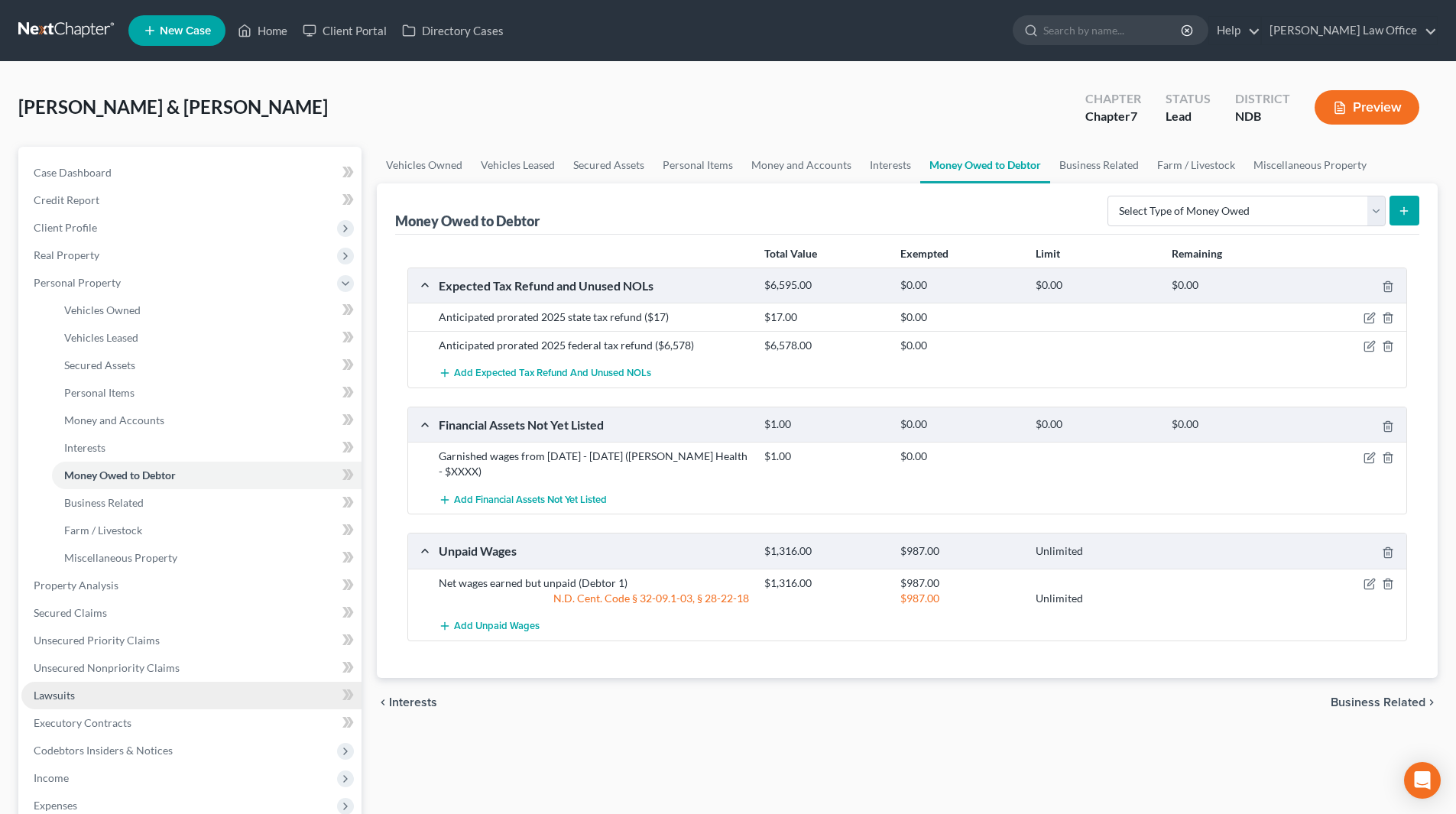
click at [124, 695] on link "Lawsuits" at bounding box center [191, 695] width 340 height 27
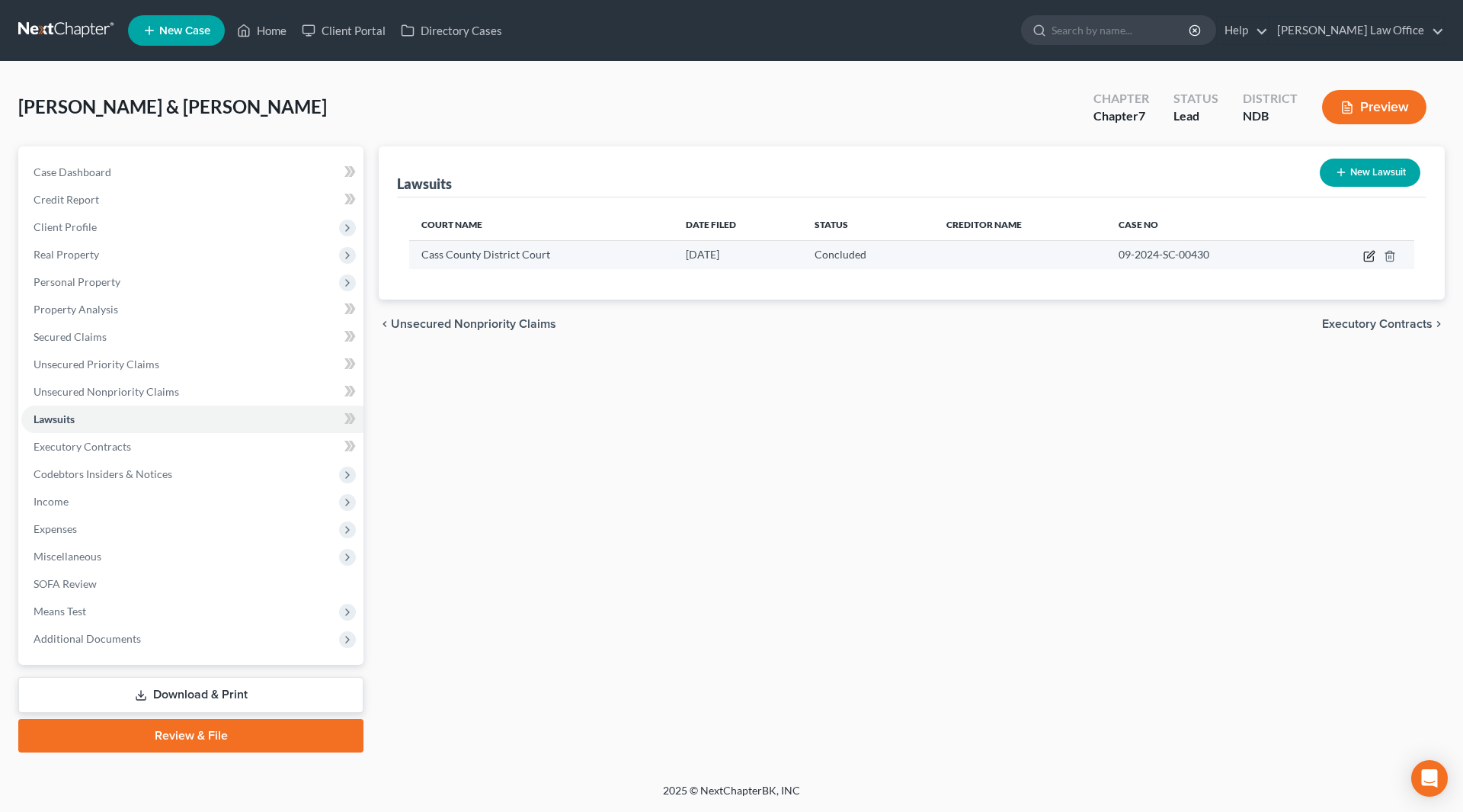
click at [1371, 256] on icon "button" at bounding box center [1370, 254] width 7 height 7
select select "29"
select select "2"
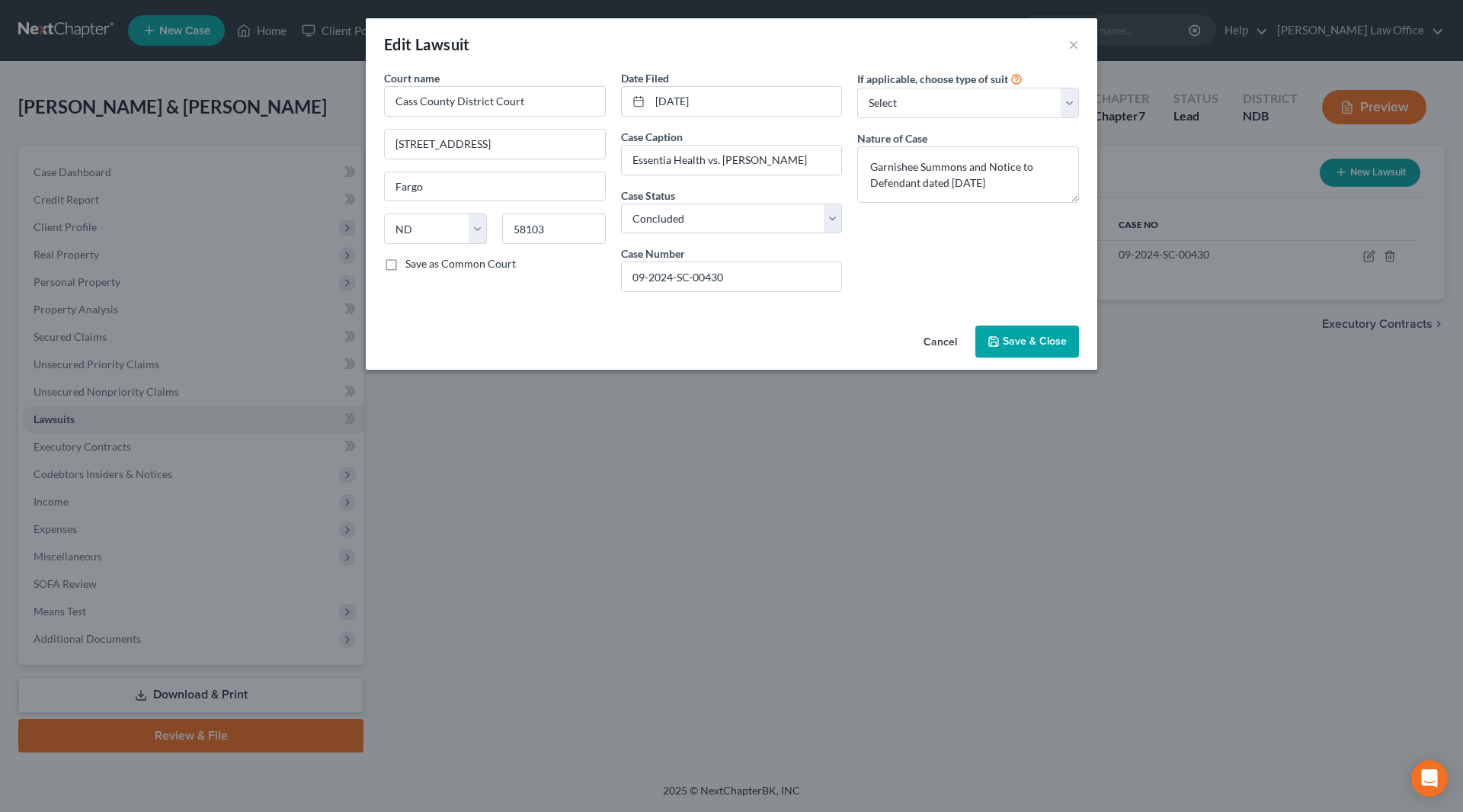
click at [1023, 353] on button "Save & Close" at bounding box center [1027, 341] width 103 height 32
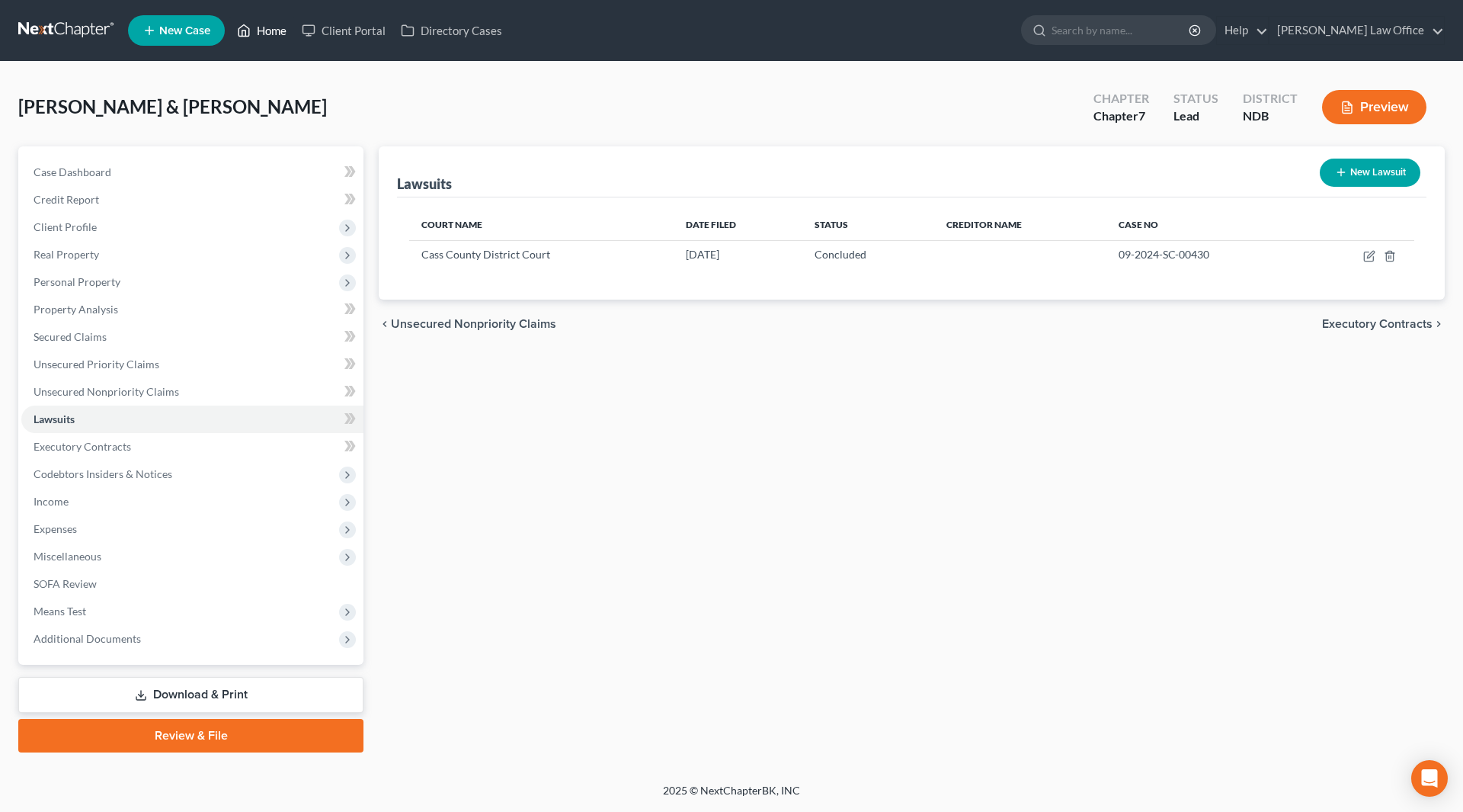
click at [269, 33] on link "Home" at bounding box center [261, 30] width 65 height 27
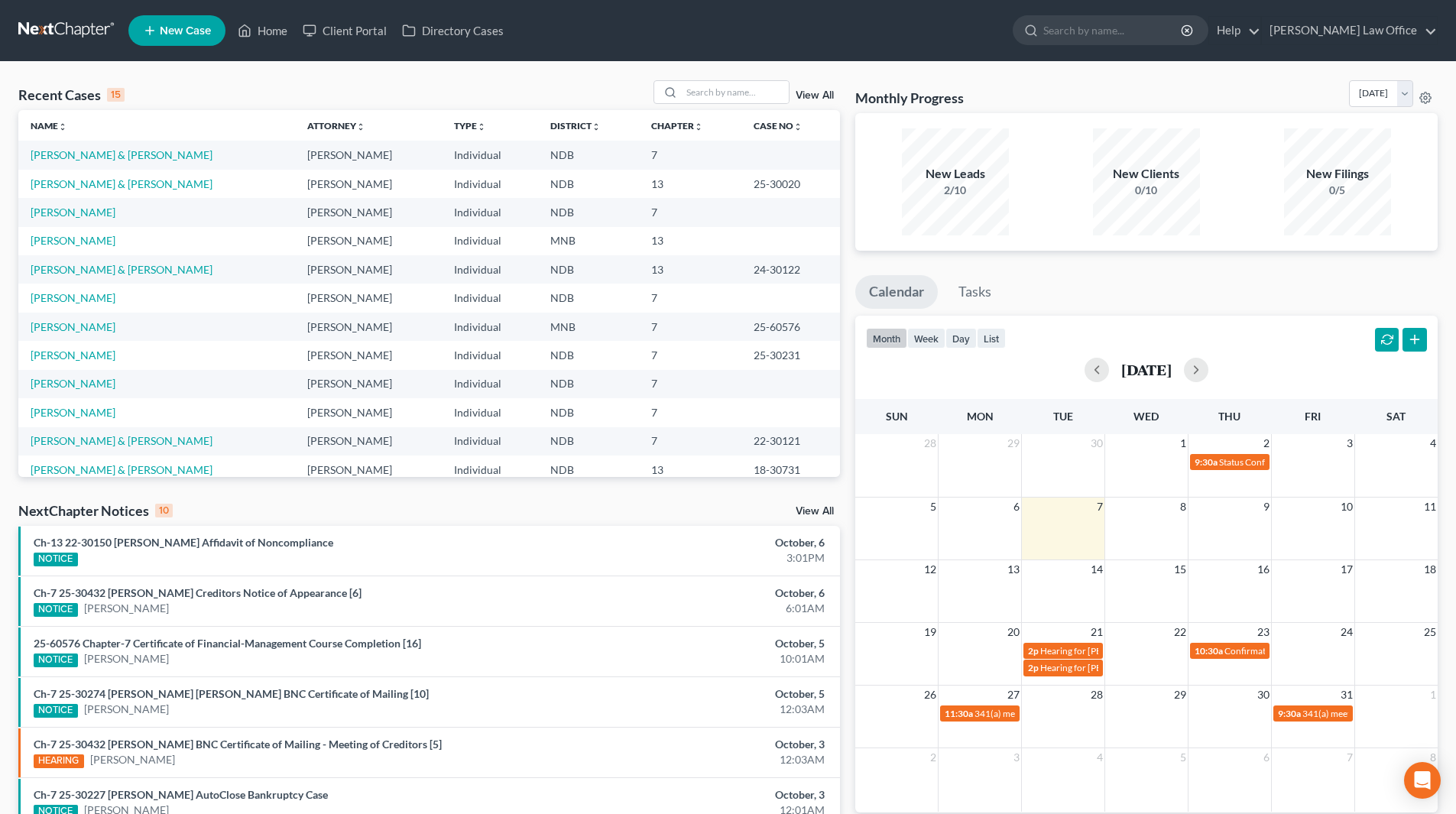
click at [92, 333] on td "Rodriguez, Evangelina" at bounding box center [157, 327] width 277 height 28
click at [92, 327] on link "Rodriguez, Evangelina" at bounding box center [73, 327] width 85 height 13
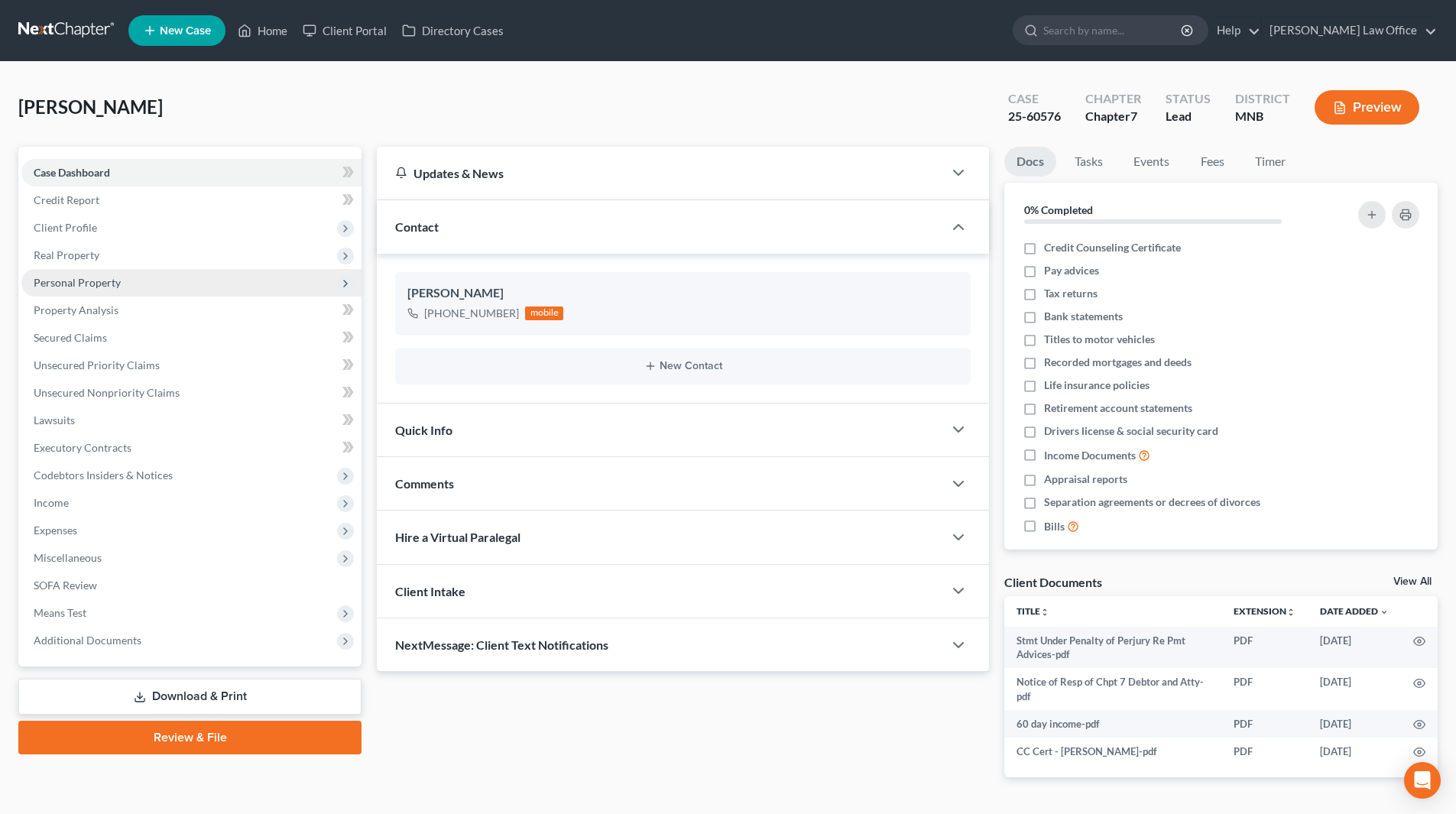
click at [77, 285] on span "Personal Property" at bounding box center [77, 282] width 87 height 13
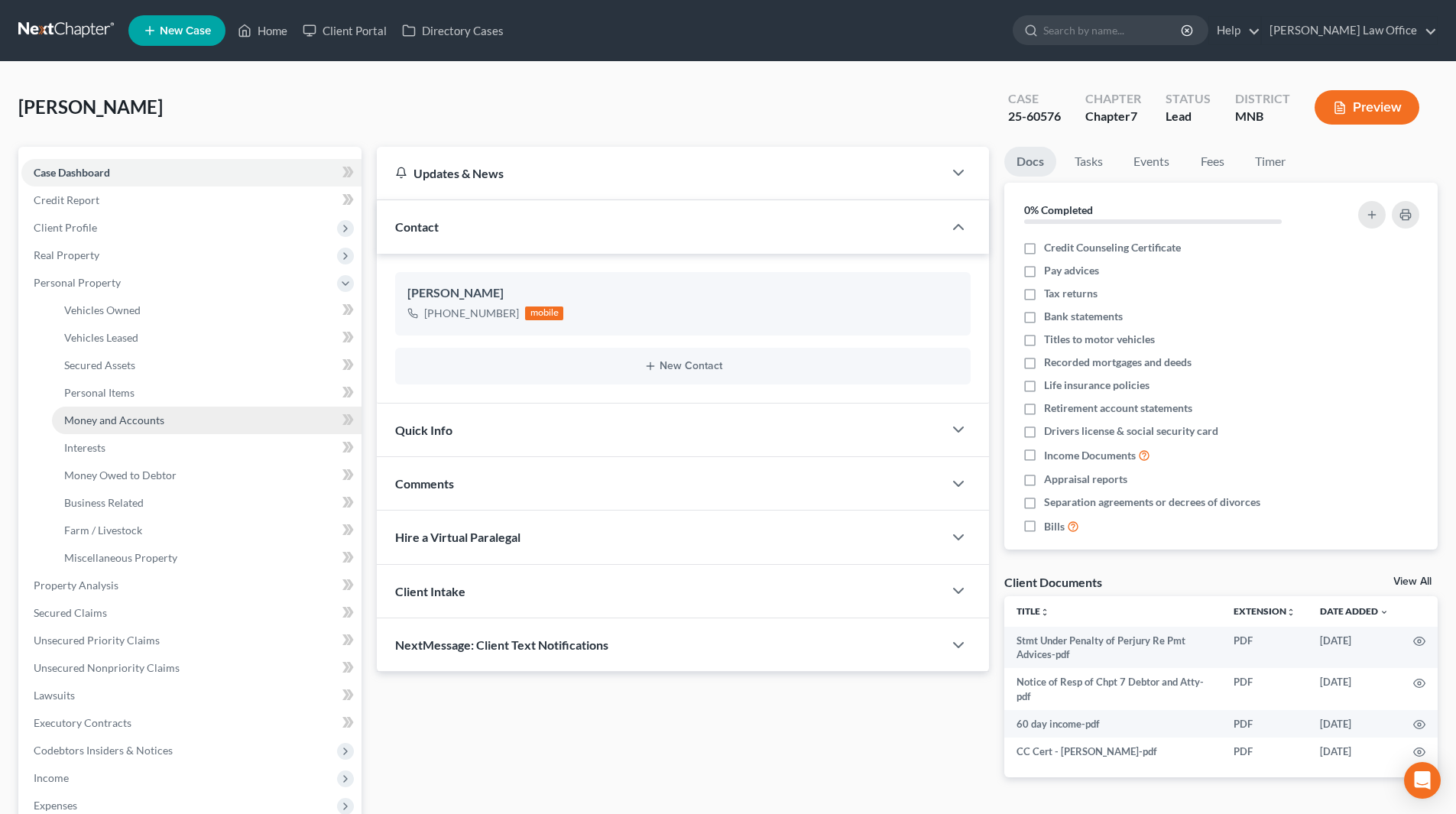
click at [94, 413] on span "Money and Accounts" at bounding box center [114, 419] width 100 height 13
